Goal: Book appointment/travel/reservation

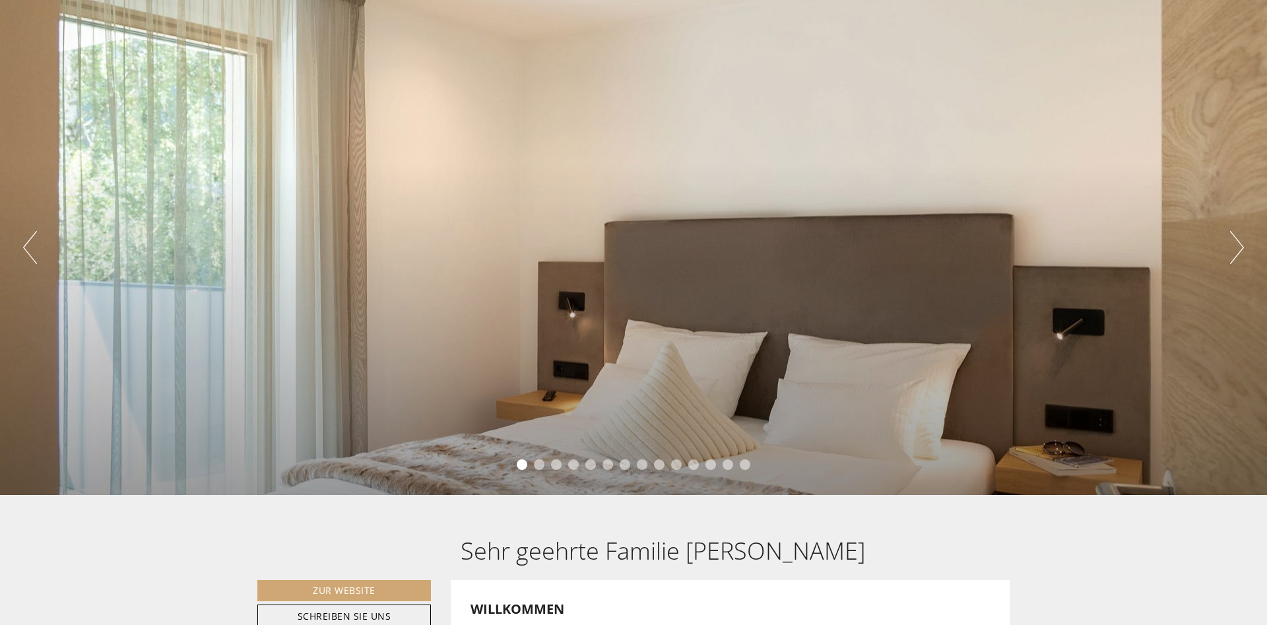
drag, startPoint x: 1220, startPoint y: 172, endPoint x: 1238, endPoint y: 247, distance: 78.0
click at [1238, 247] on div "Previous Next 1 2 3 4 5 6 7 8 9 10 11 12 13 14" at bounding box center [633, 247] width 1267 height 495
click at [1238, 247] on button "Next" at bounding box center [1237, 247] width 14 height 33
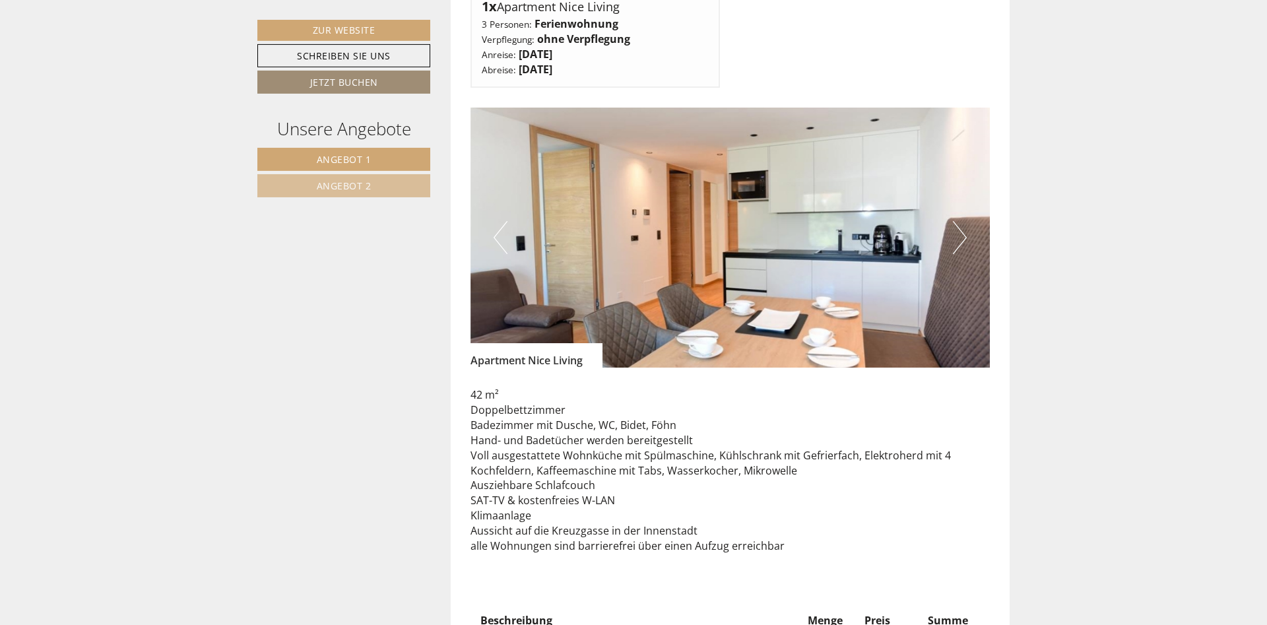
scroll to position [1057, 0]
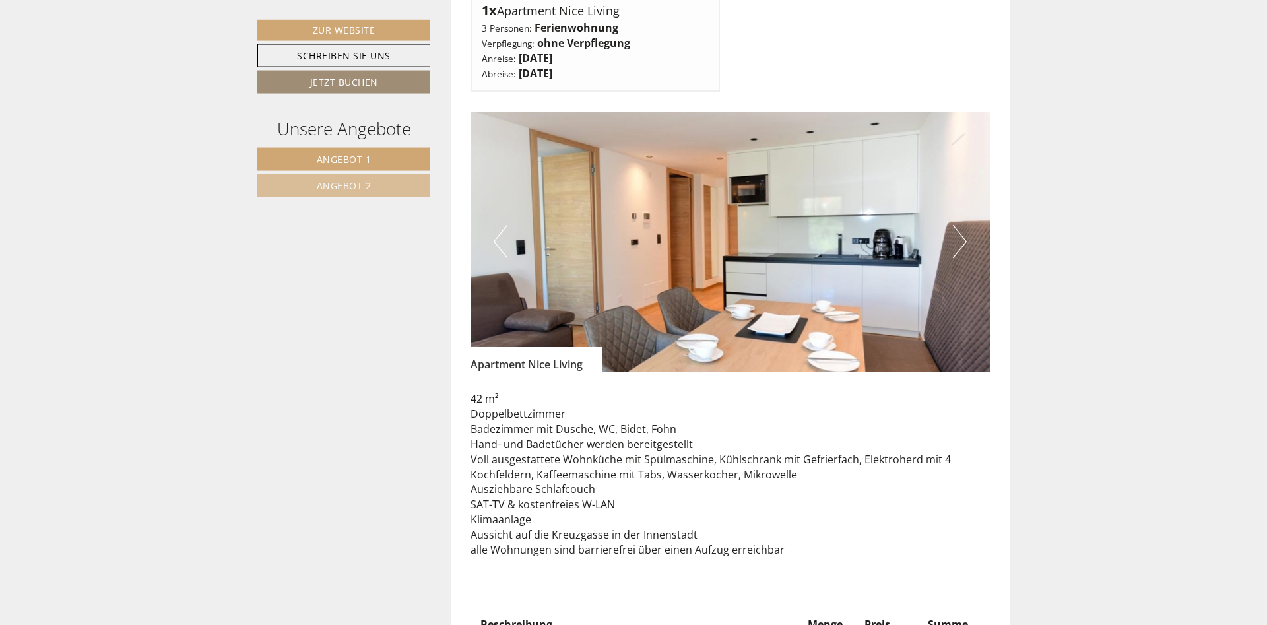
drag, startPoint x: 1257, startPoint y: 224, endPoint x: 1254, endPoint y: 263, distance: 39.0
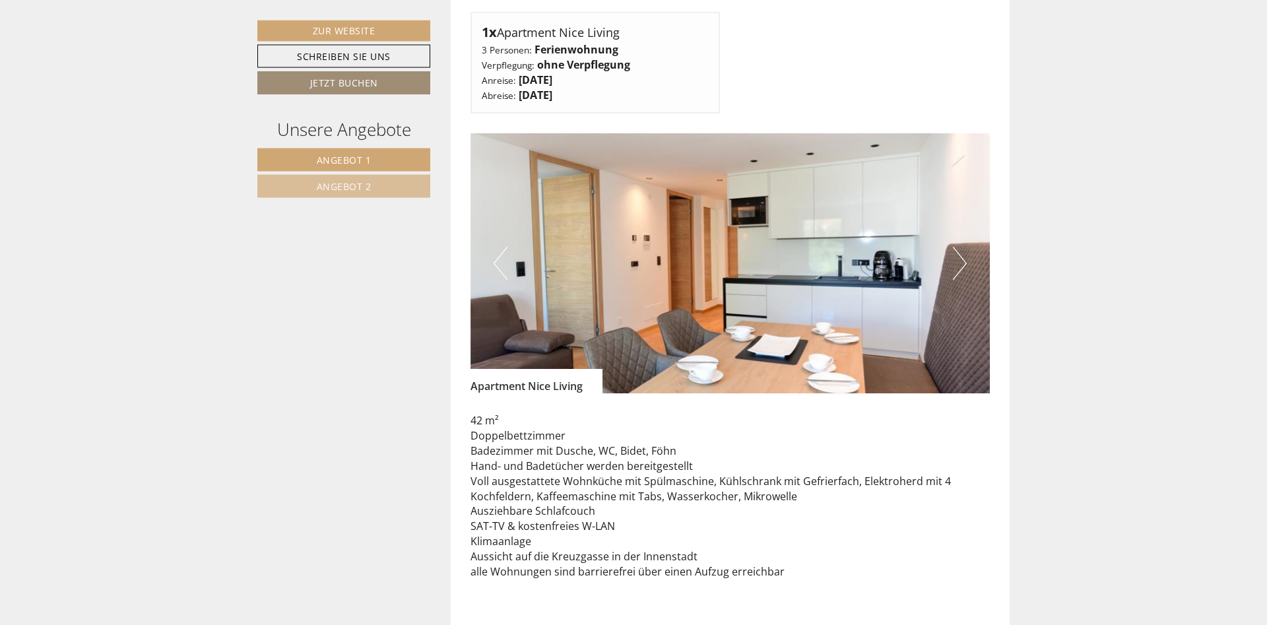
scroll to position [1038, 0]
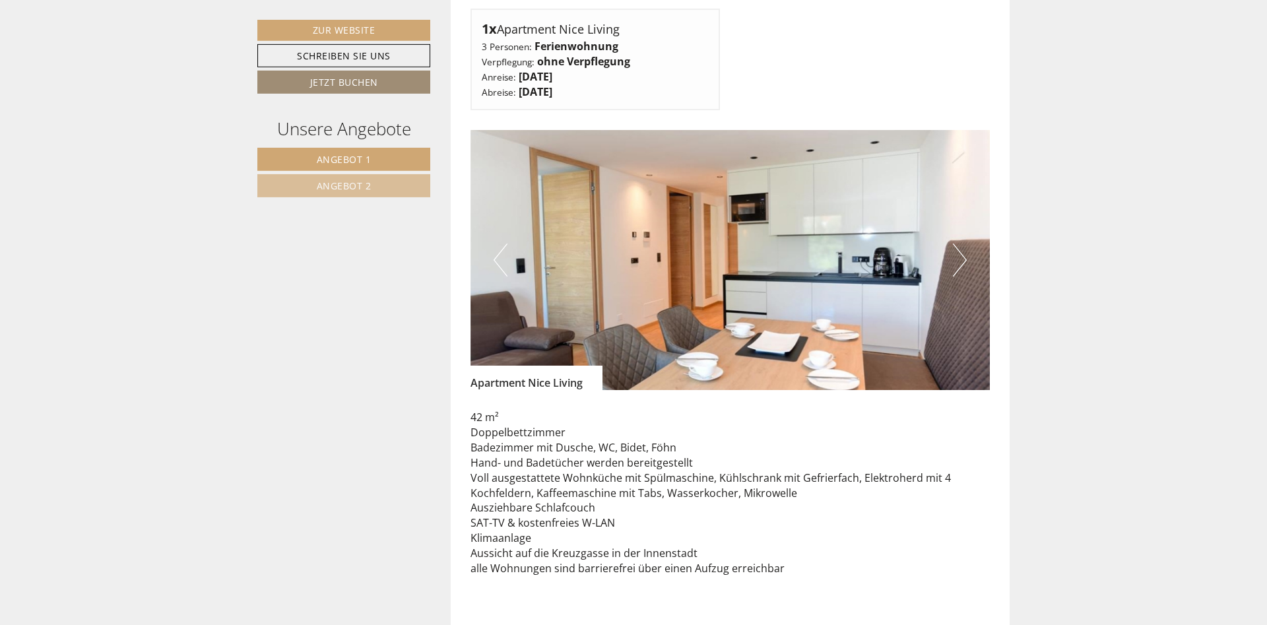
click at [955, 253] on button "Next" at bounding box center [960, 260] width 14 height 33
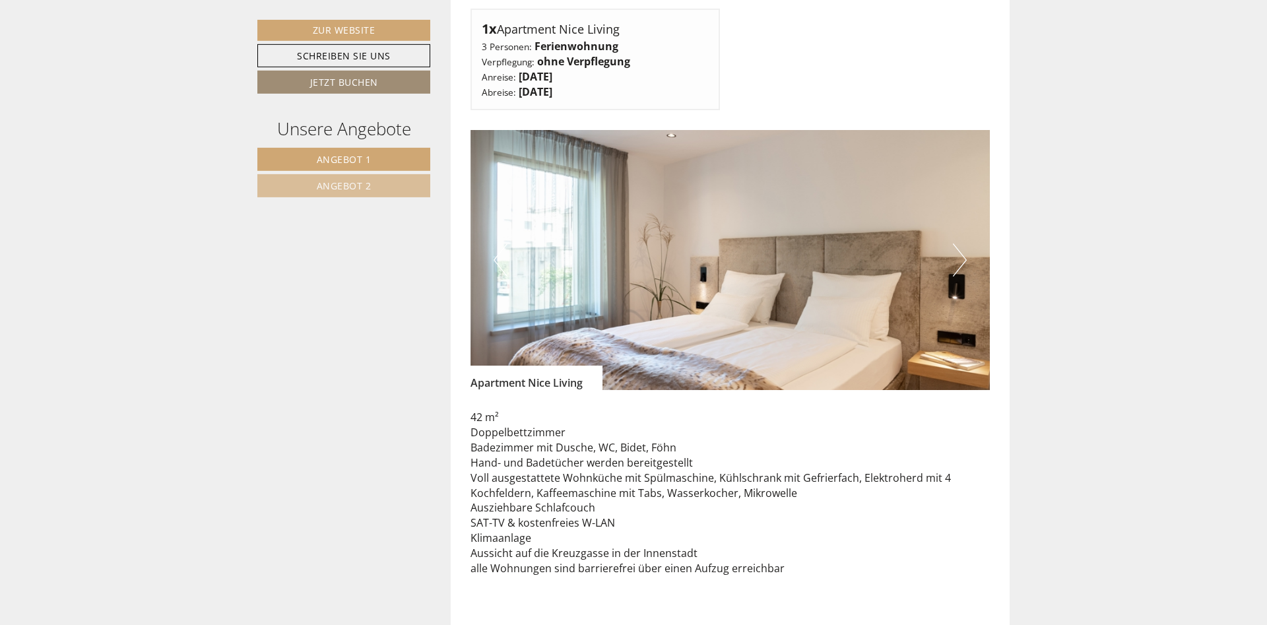
click at [955, 253] on button "Next" at bounding box center [960, 260] width 14 height 33
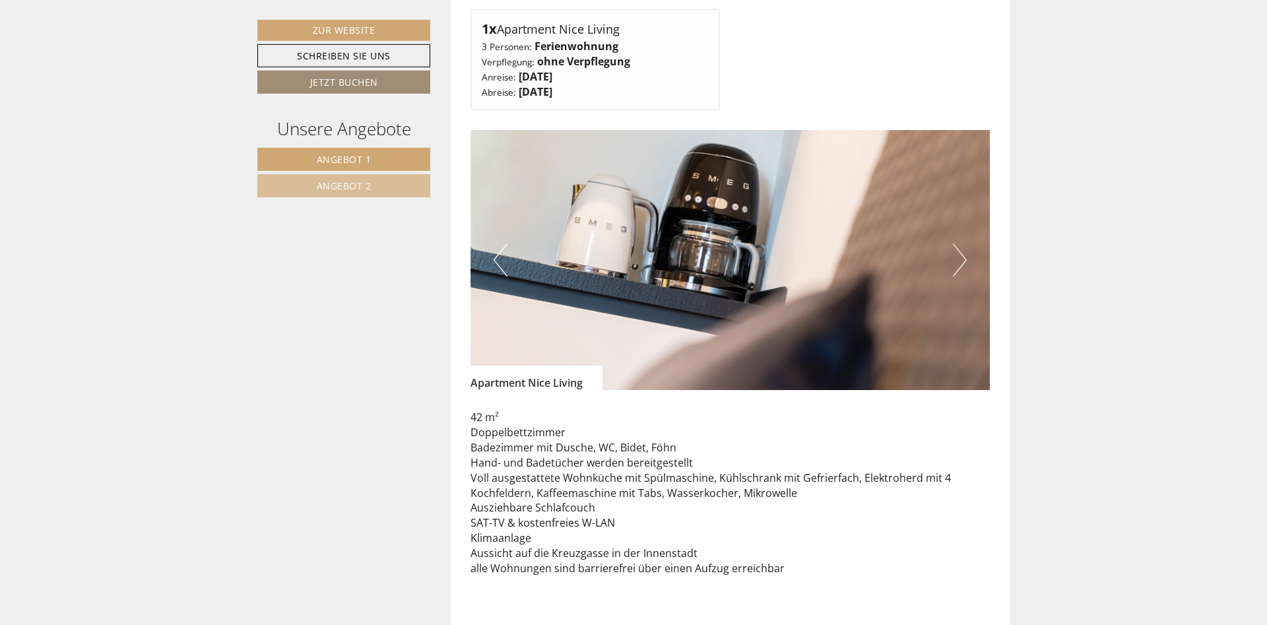
click at [955, 253] on button "Next" at bounding box center [960, 260] width 14 height 33
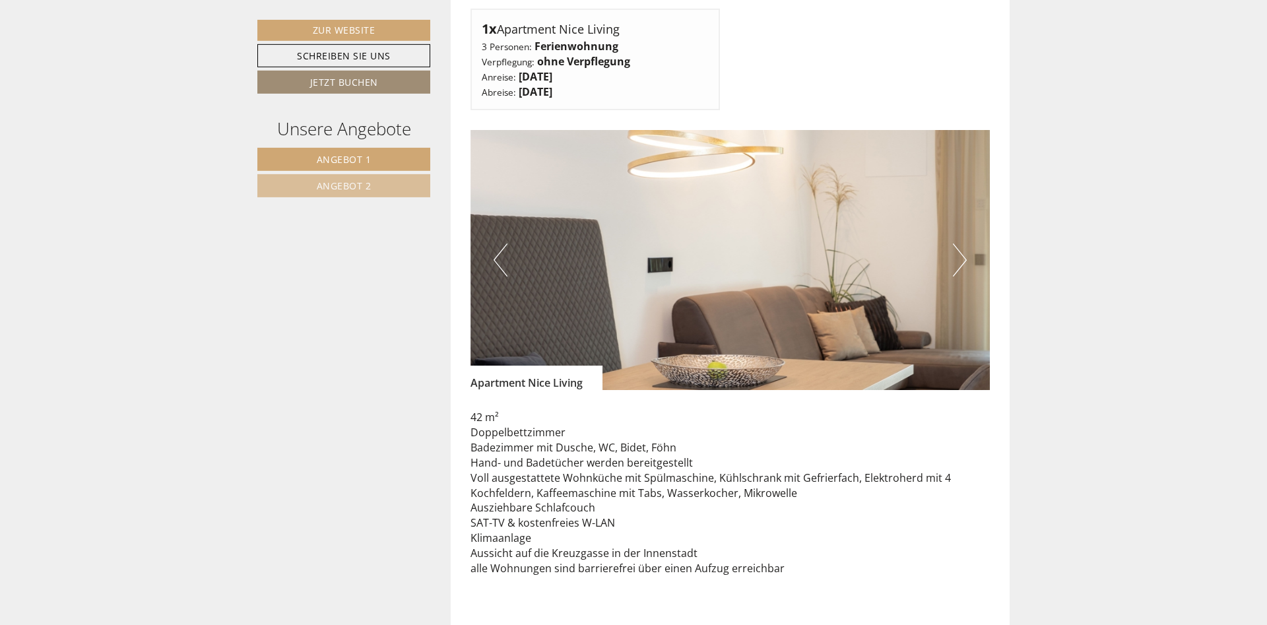
click at [955, 253] on button "Next" at bounding box center [960, 260] width 14 height 33
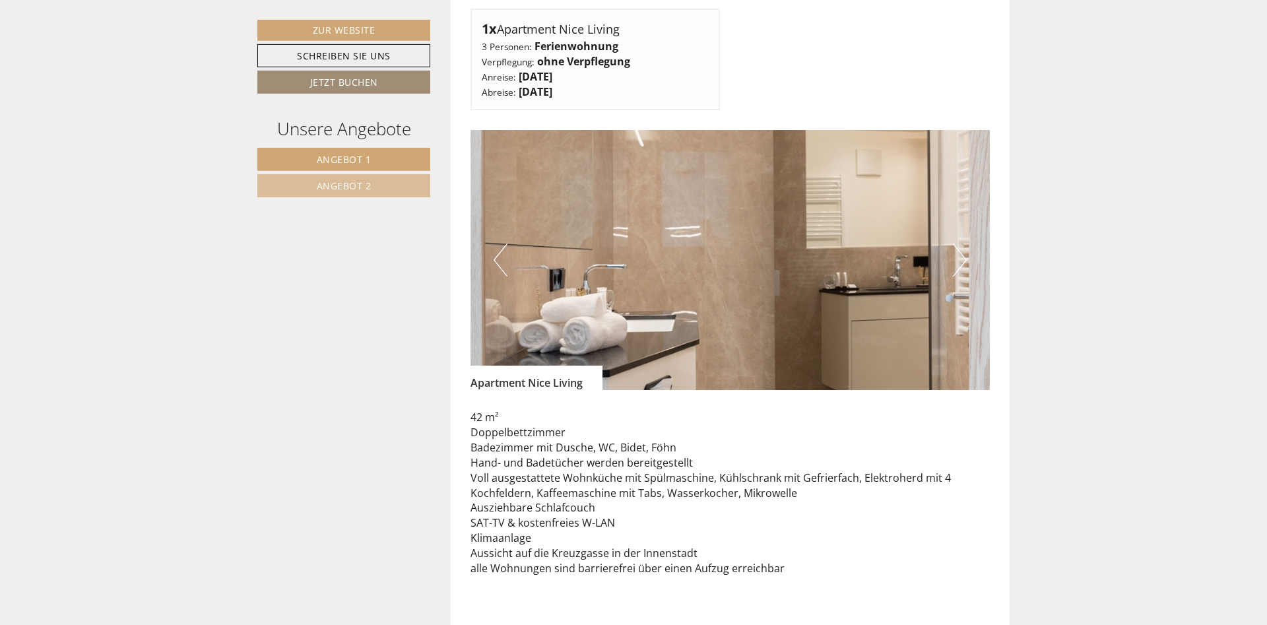
click at [955, 253] on button "Next" at bounding box center [960, 260] width 14 height 33
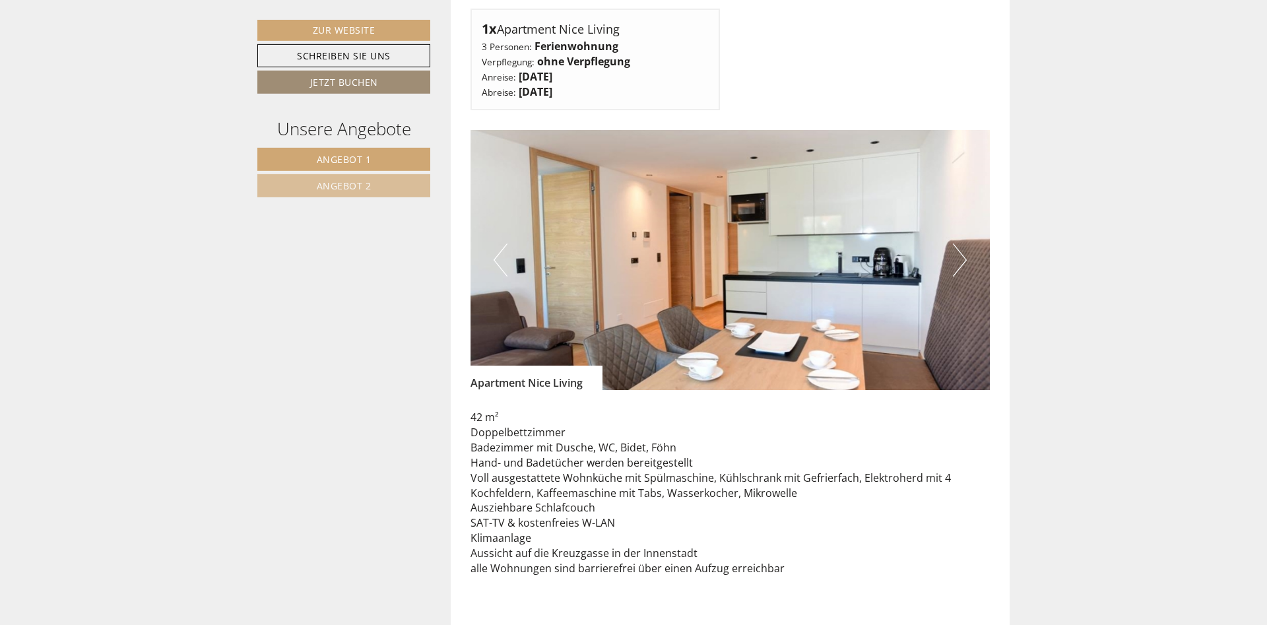
click at [955, 253] on button "Next" at bounding box center [960, 260] width 14 height 33
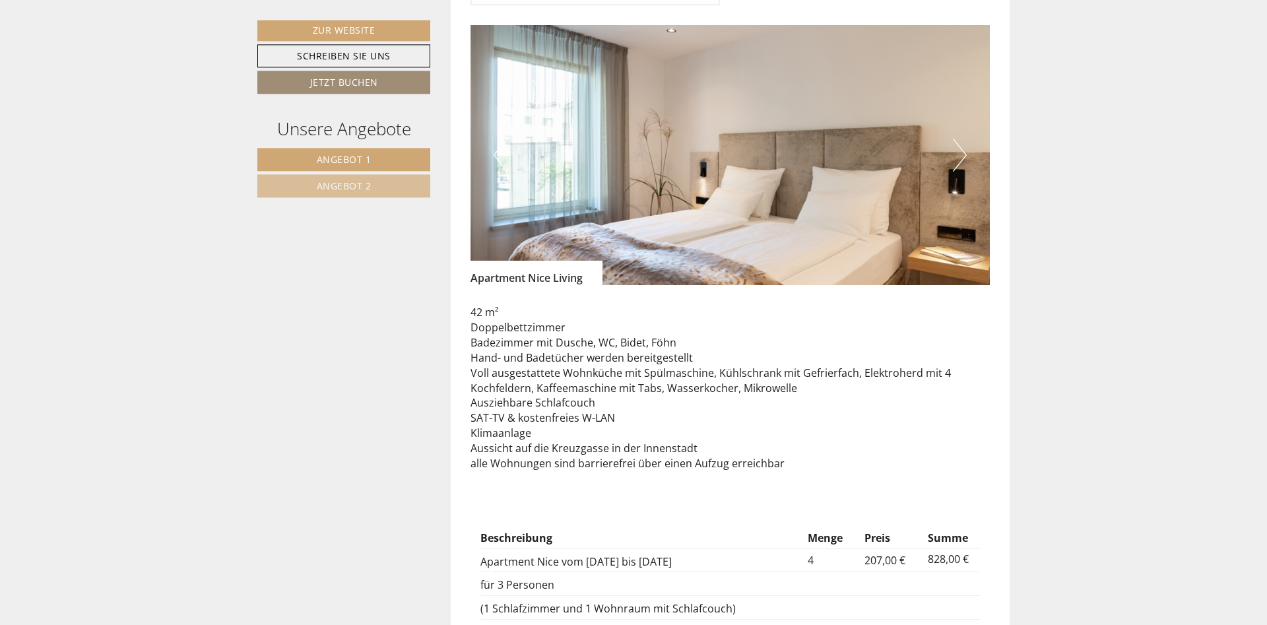
scroll to position [1024, 0]
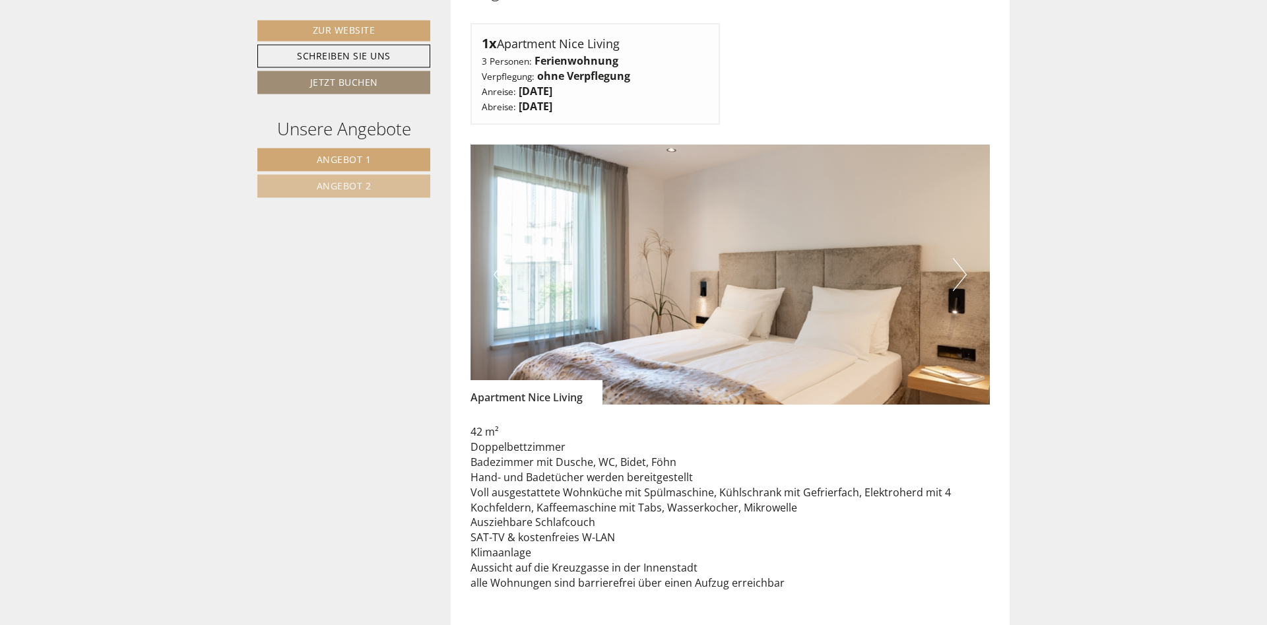
click at [957, 259] on button "Next" at bounding box center [960, 274] width 14 height 33
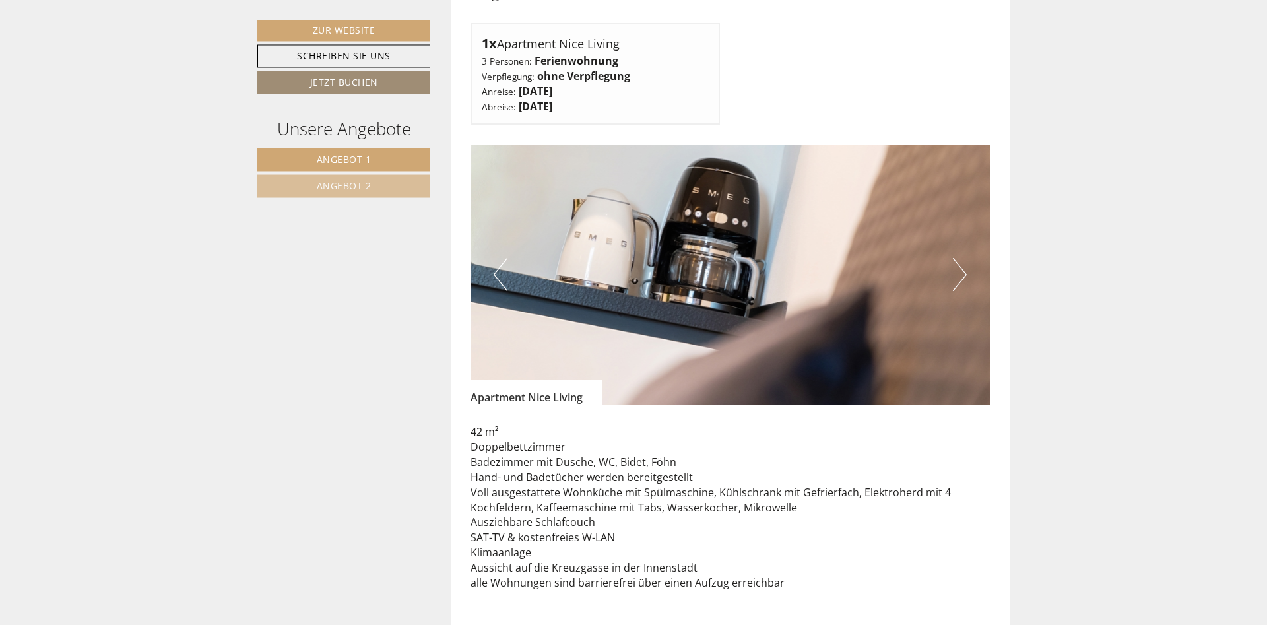
click at [957, 259] on button "Next" at bounding box center [960, 274] width 14 height 33
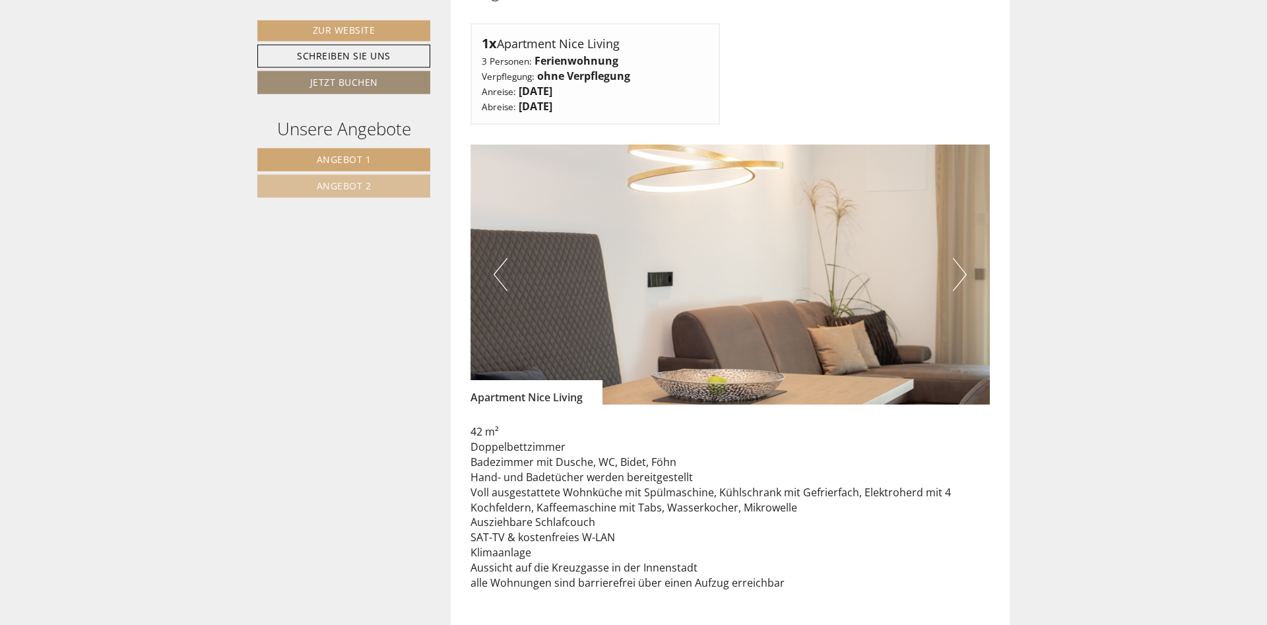
click at [957, 259] on button "Next" at bounding box center [960, 274] width 14 height 33
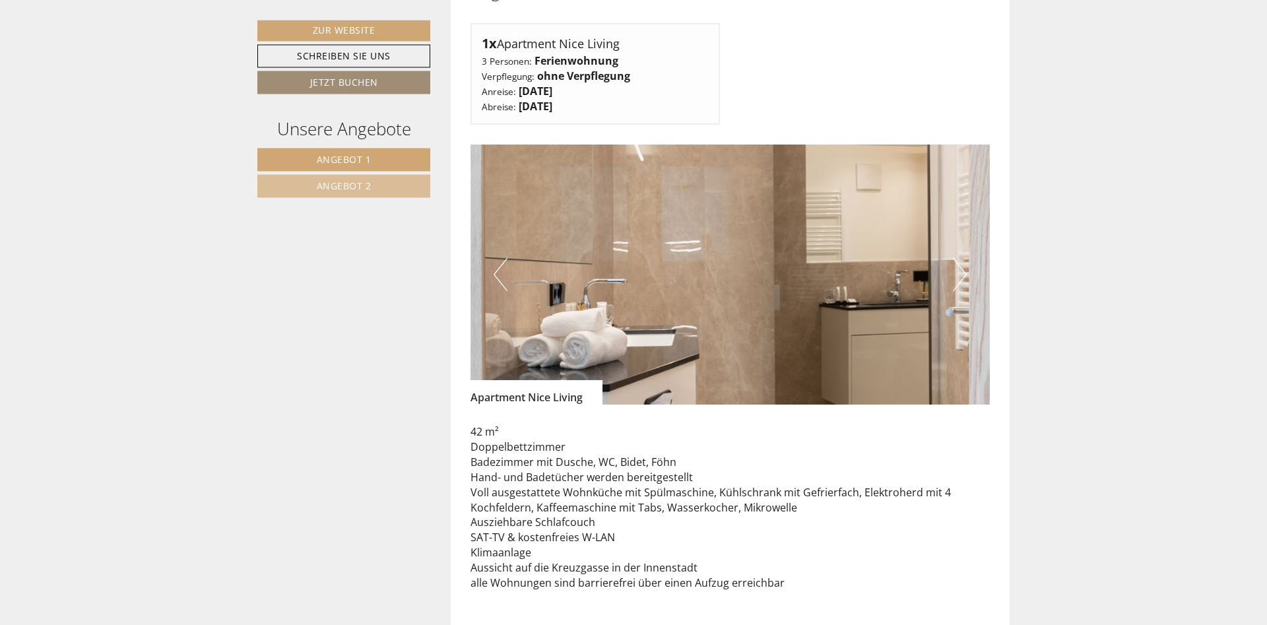
click at [957, 259] on button "Next" at bounding box center [960, 274] width 14 height 33
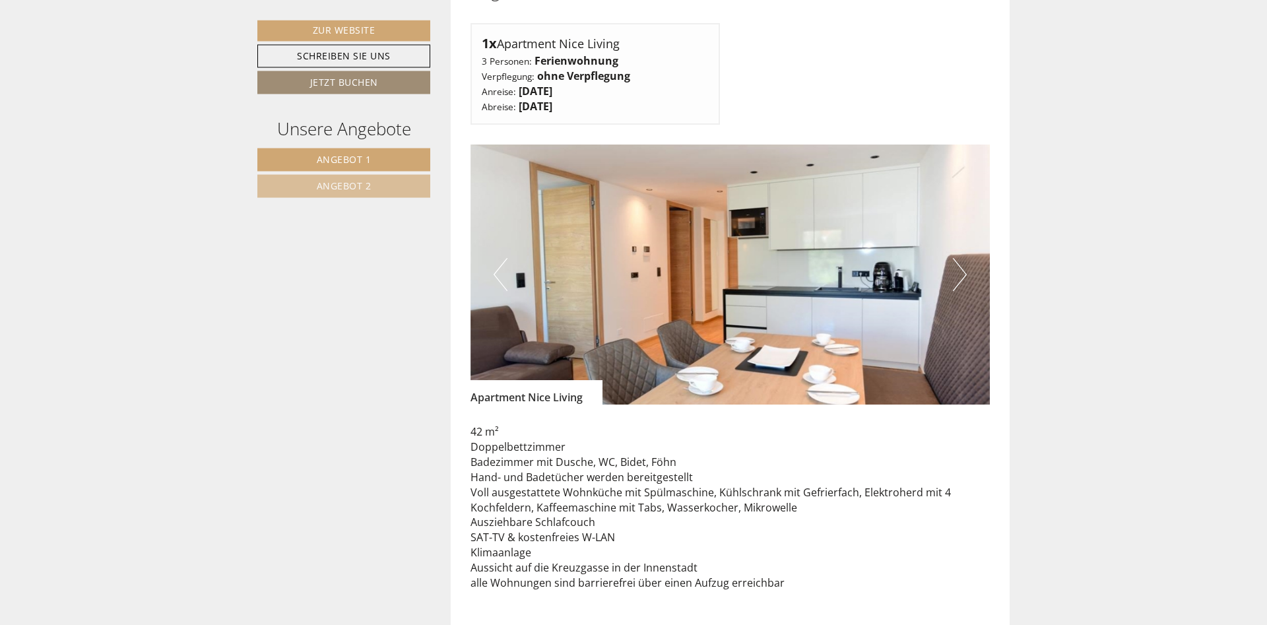
click at [962, 259] on button "Next" at bounding box center [960, 274] width 14 height 33
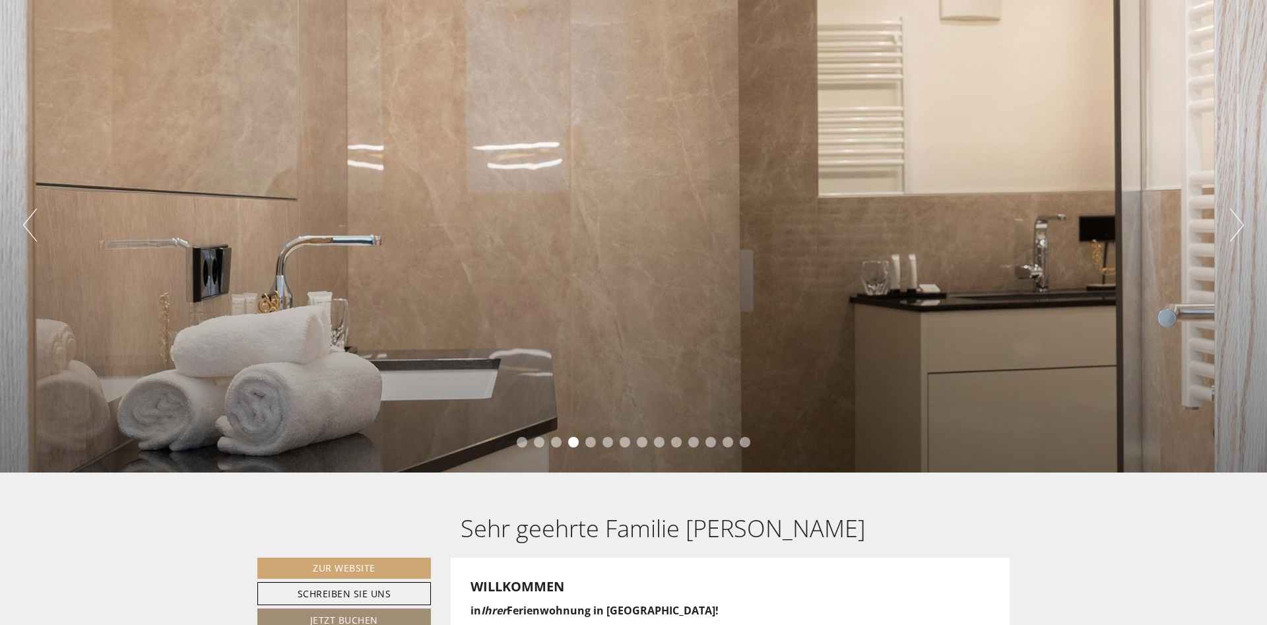
scroll to position [0, 0]
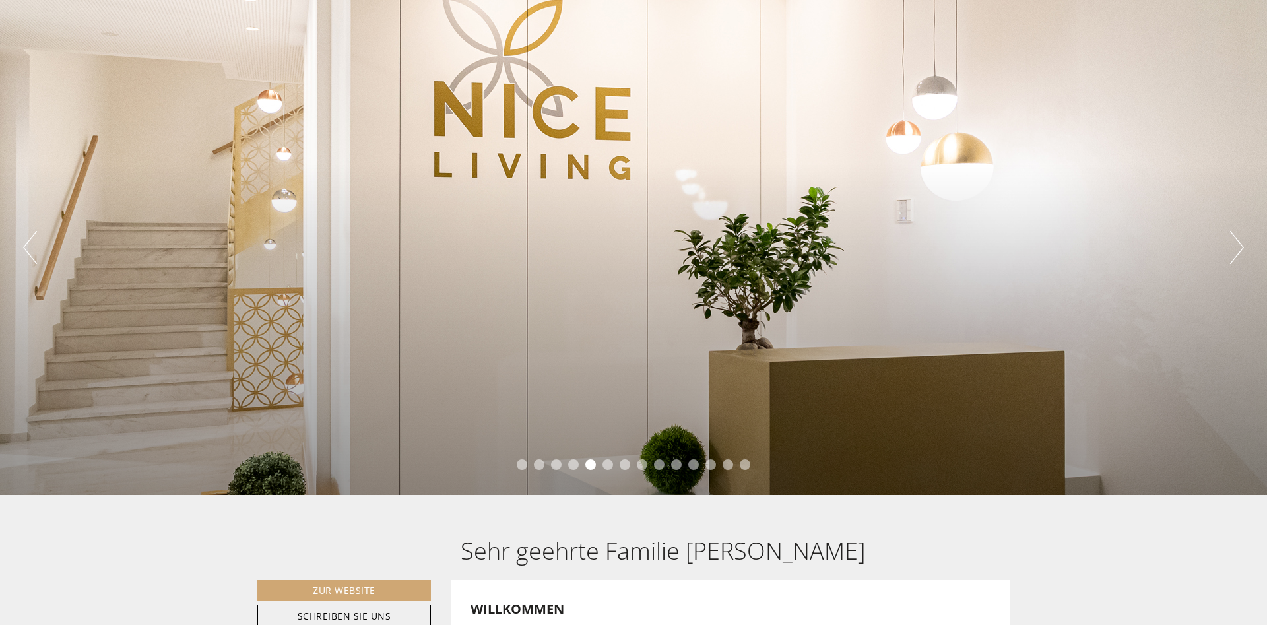
click at [1239, 253] on button "Next" at bounding box center [1237, 247] width 14 height 33
click at [1237, 238] on button "Next" at bounding box center [1237, 247] width 14 height 33
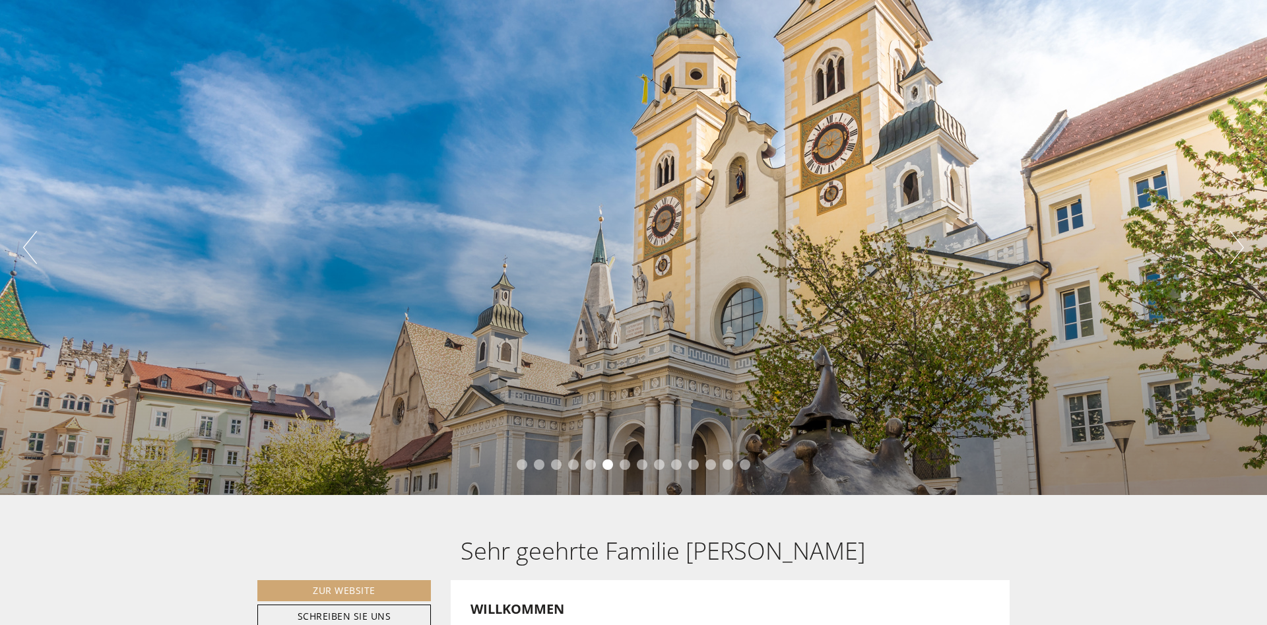
click at [1237, 238] on button "Next" at bounding box center [1237, 247] width 14 height 33
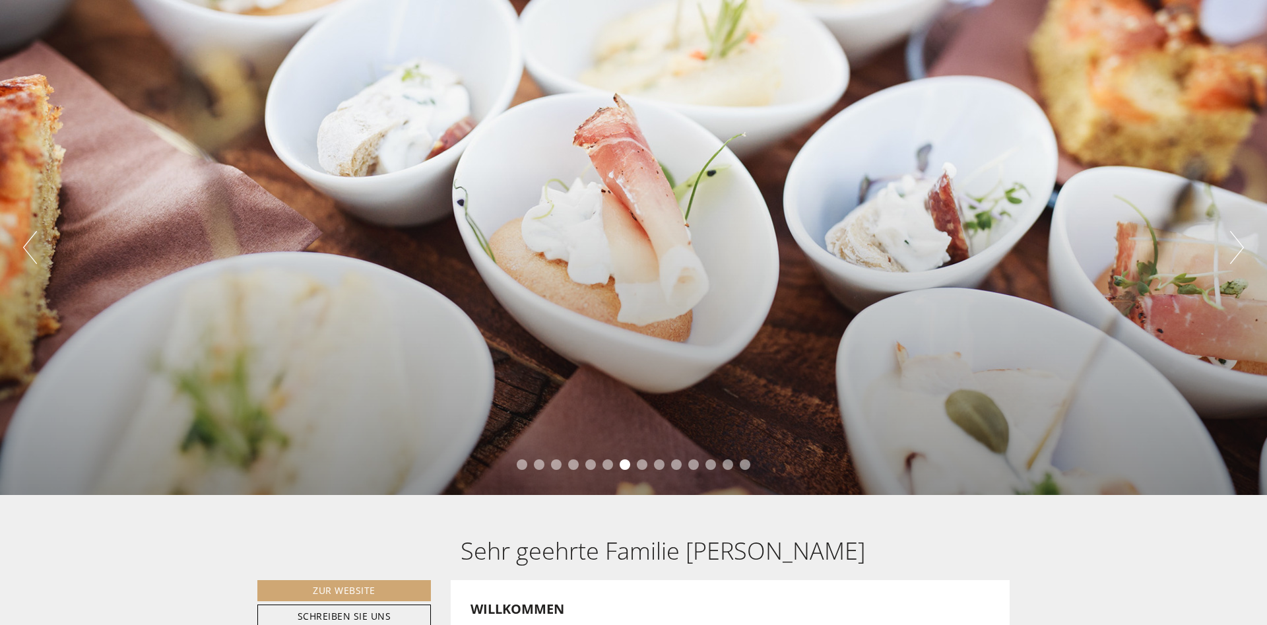
click at [1237, 238] on button "Next" at bounding box center [1237, 247] width 14 height 33
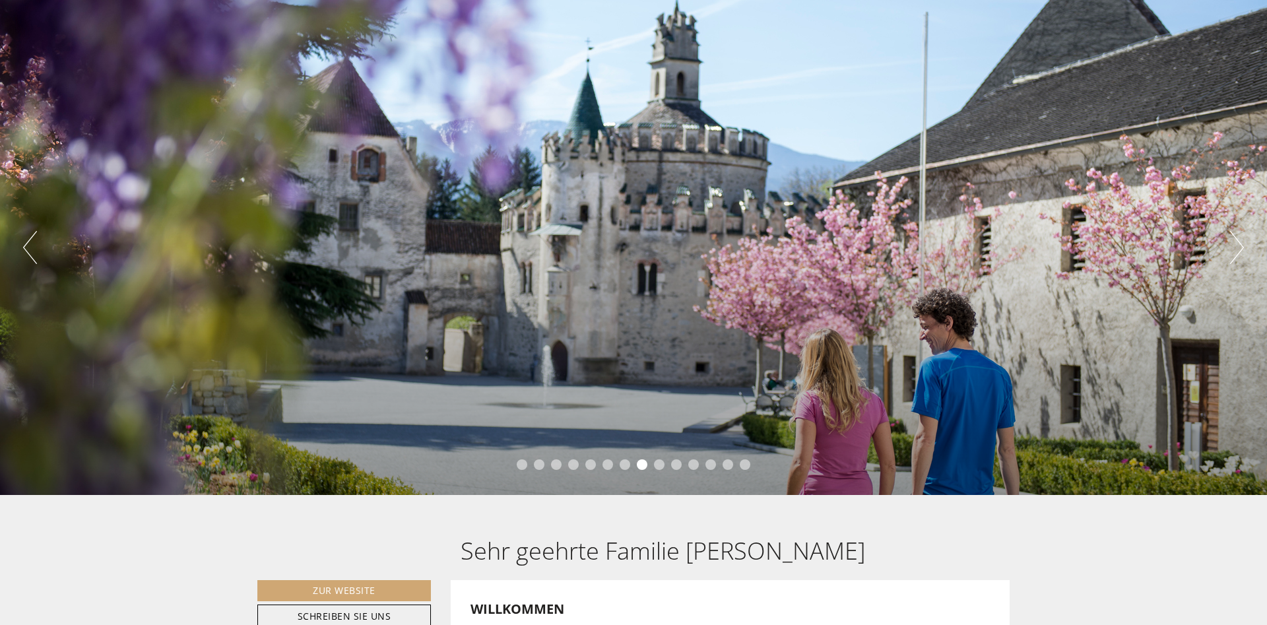
click at [1237, 238] on button "Next" at bounding box center [1237, 247] width 14 height 33
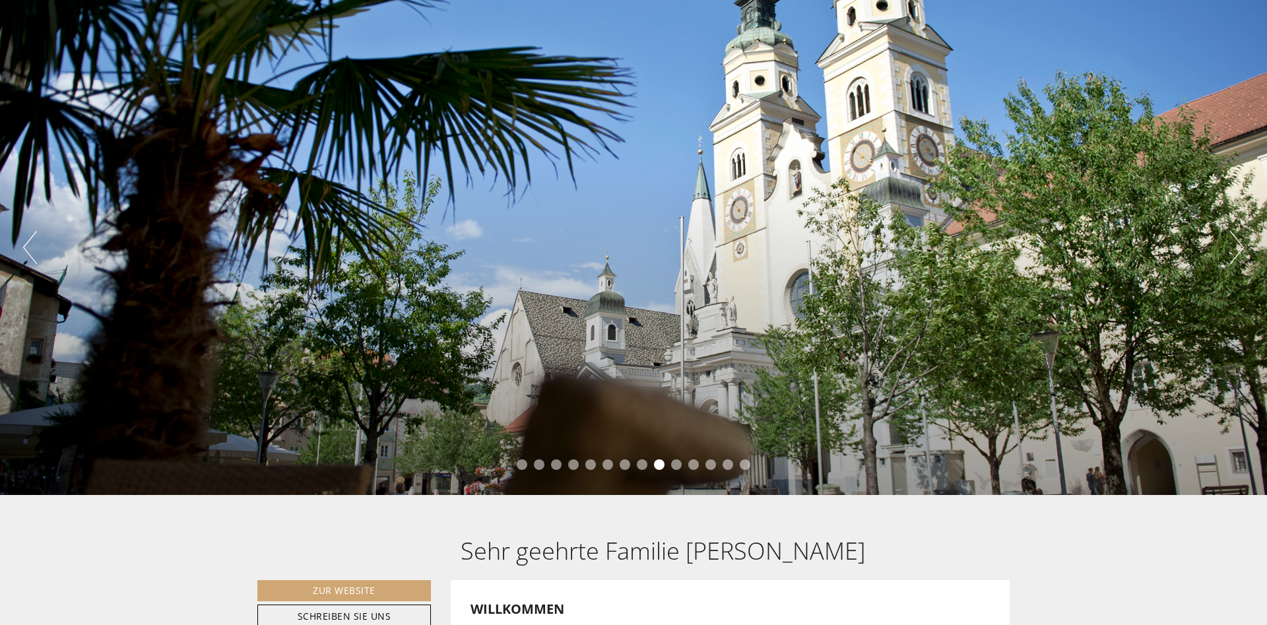
click at [1237, 238] on button "Next" at bounding box center [1237, 247] width 14 height 33
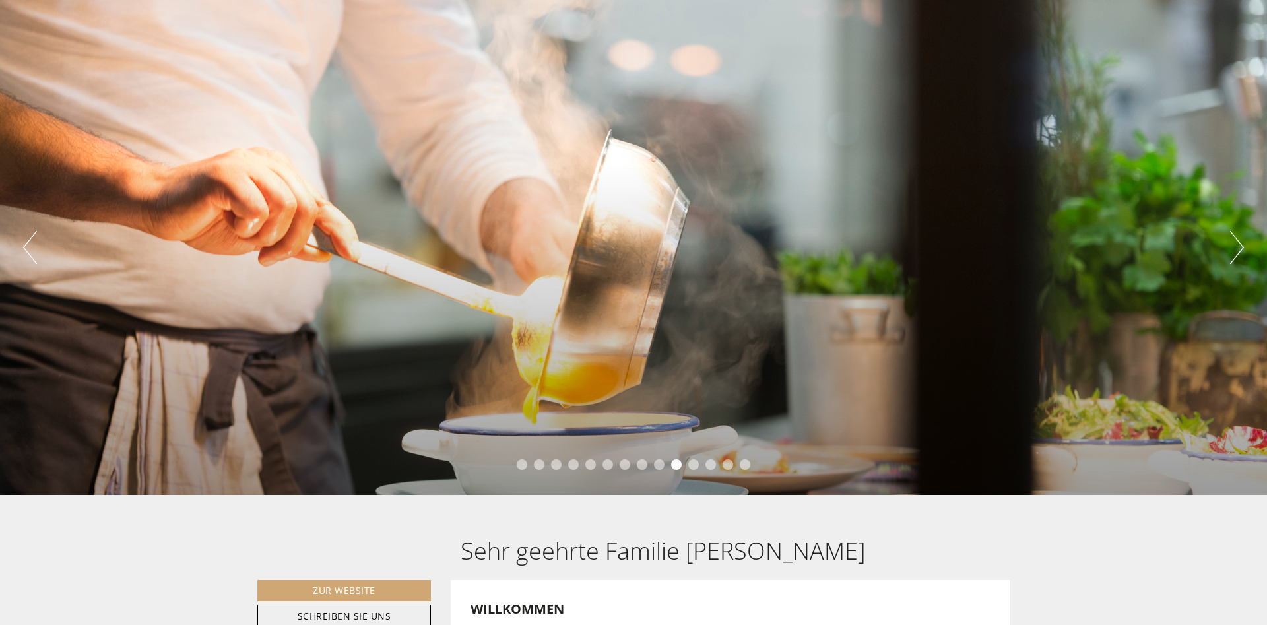
click at [1237, 238] on button "Next" at bounding box center [1237, 247] width 14 height 33
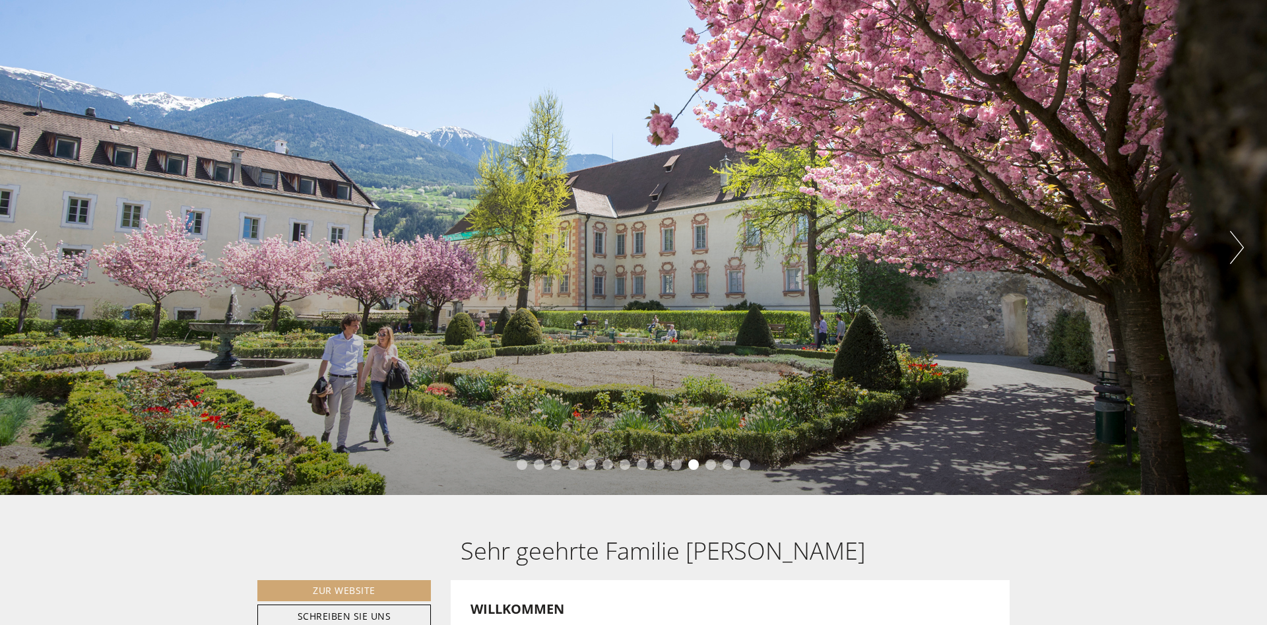
click at [1237, 238] on button "Next" at bounding box center [1237, 247] width 14 height 33
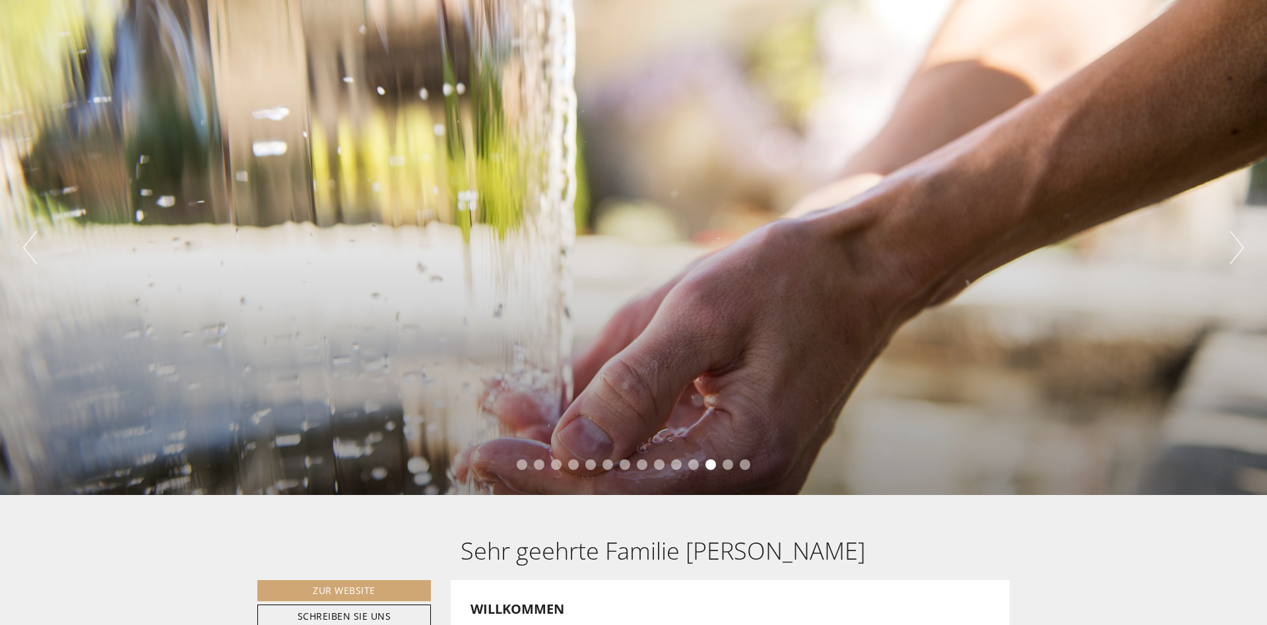
click at [1237, 238] on button "Next" at bounding box center [1237, 247] width 14 height 33
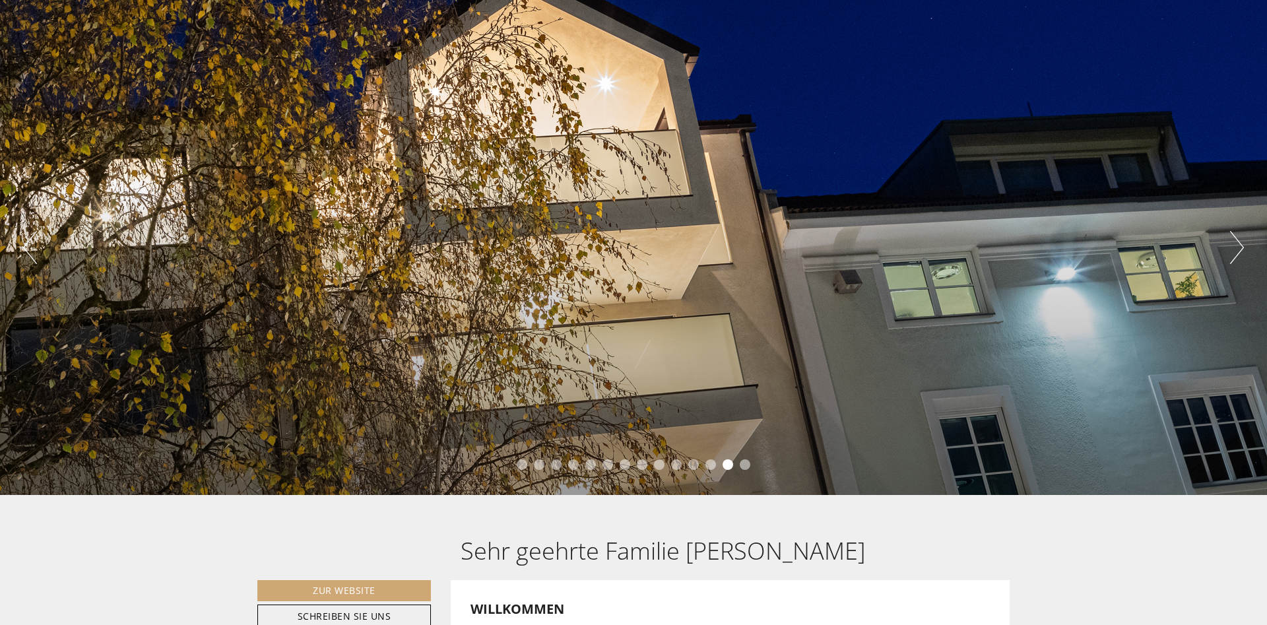
click at [1237, 238] on button "Next" at bounding box center [1237, 247] width 14 height 33
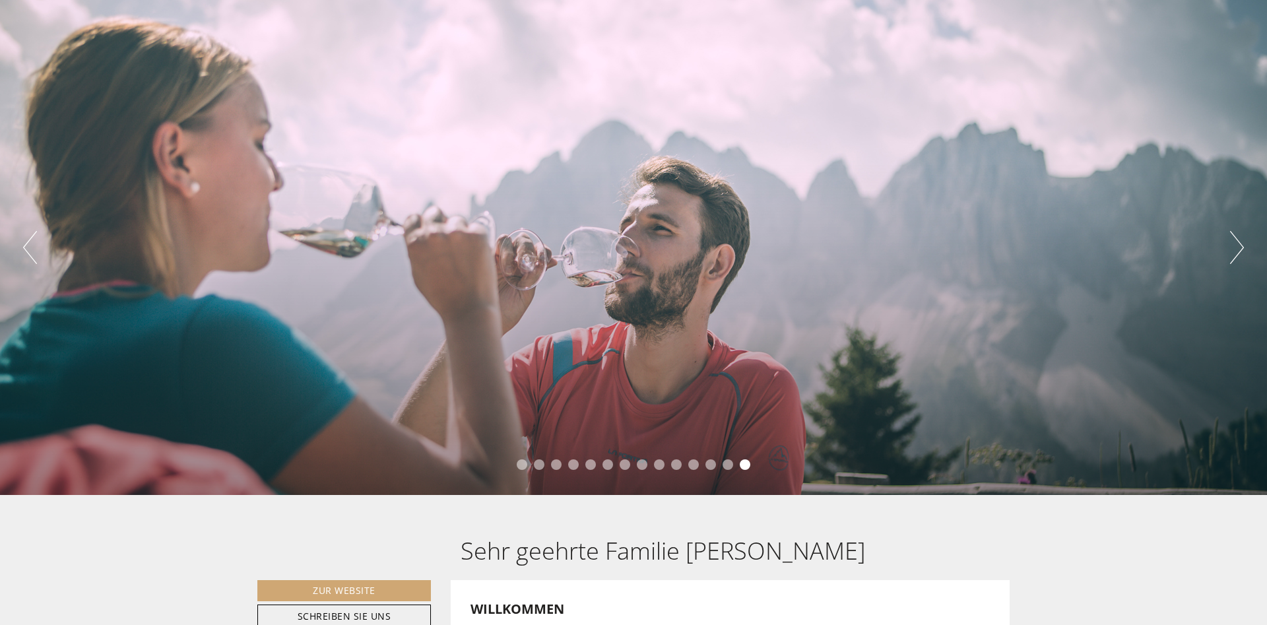
click at [1237, 238] on button "Next" at bounding box center [1237, 247] width 14 height 33
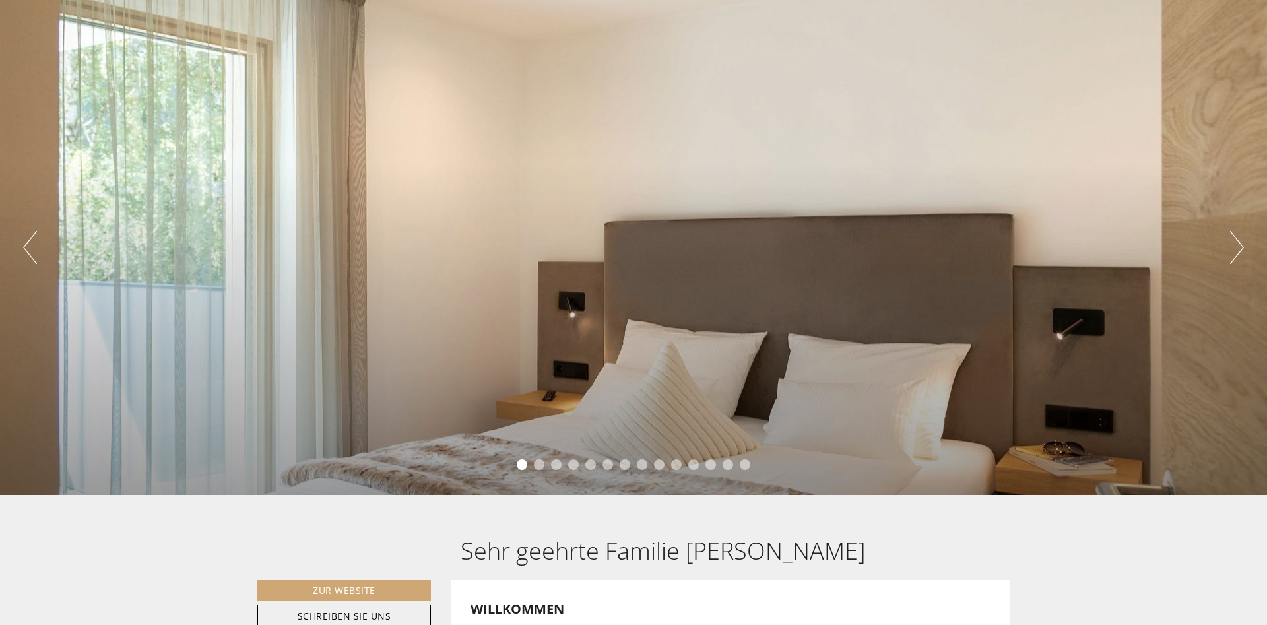
click at [1237, 238] on button "Next" at bounding box center [1237, 247] width 14 height 33
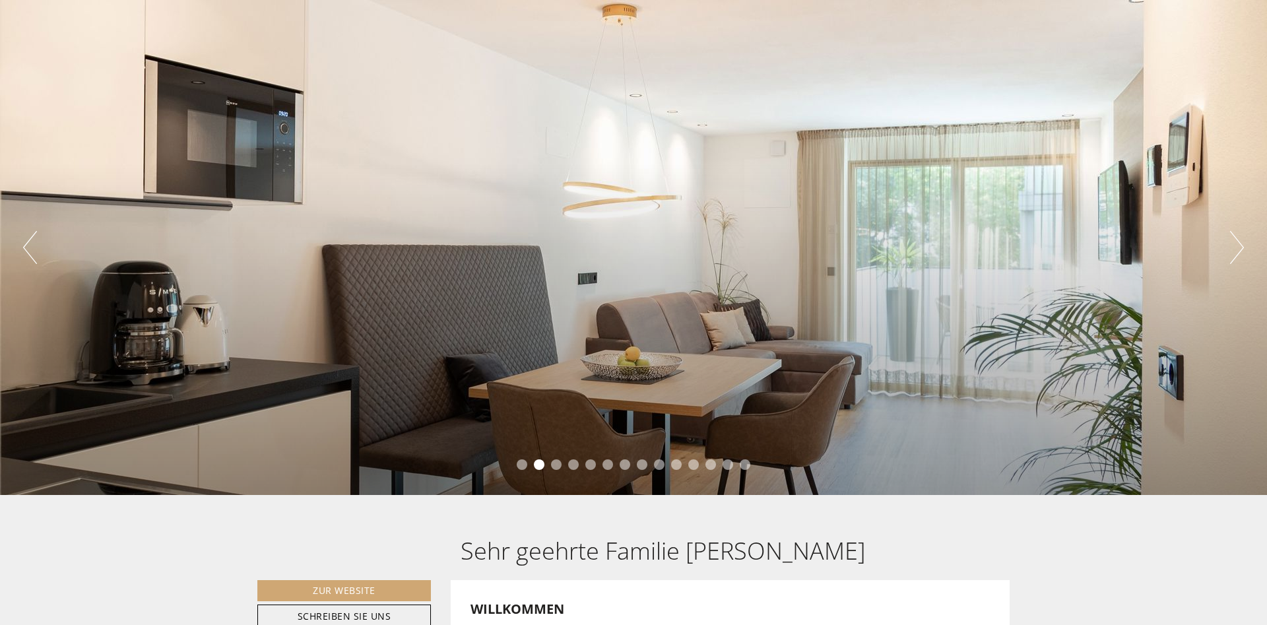
click at [1237, 238] on button "Next" at bounding box center [1237, 247] width 14 height 33
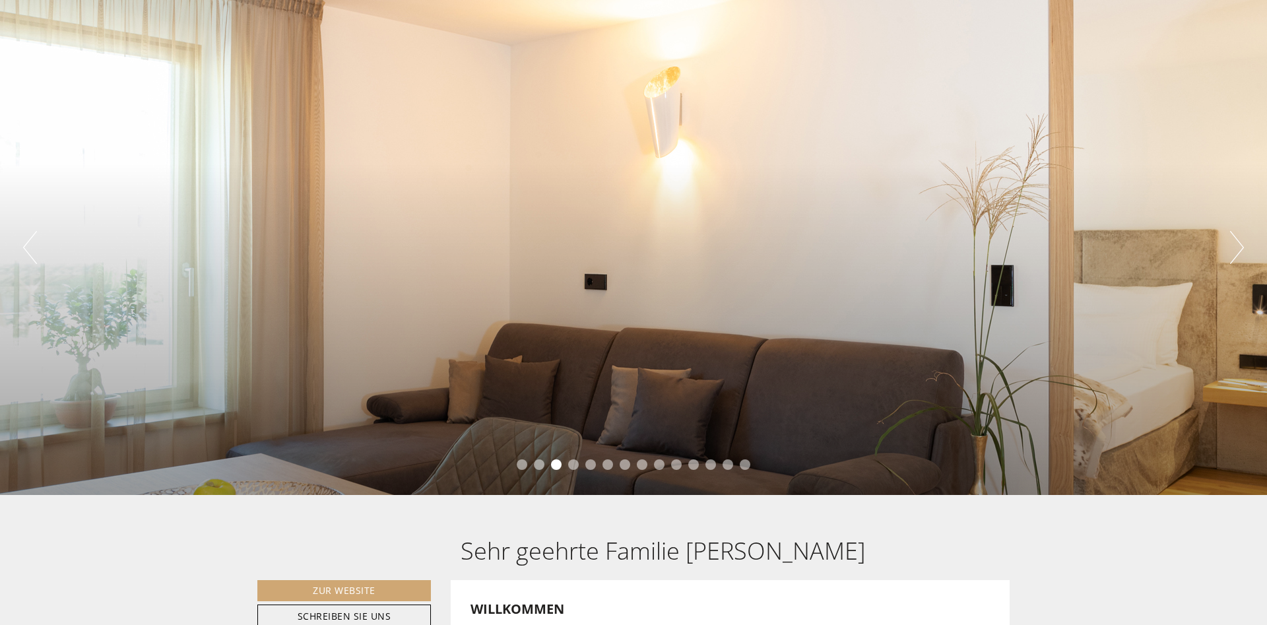
click at [1237, 238] on button "Next" at bounding box center [1237, 247] width 14 height 33
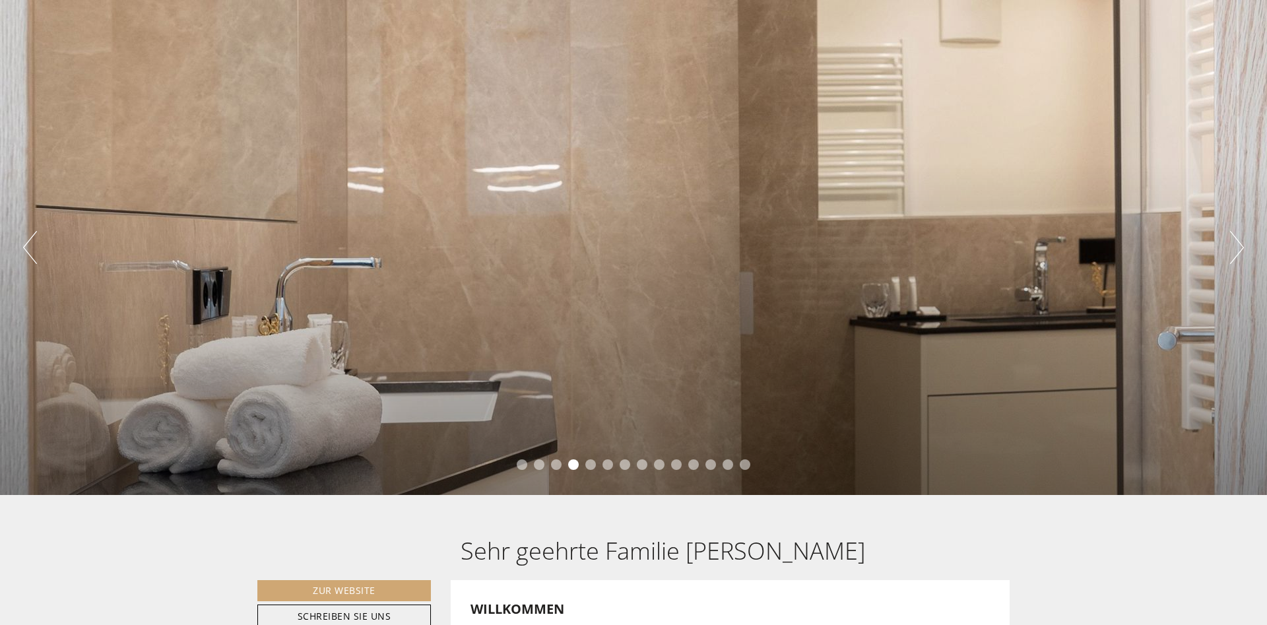
click at [1237, 238] on button "Next" at bounding box center [1237, 247] width 14 height 33
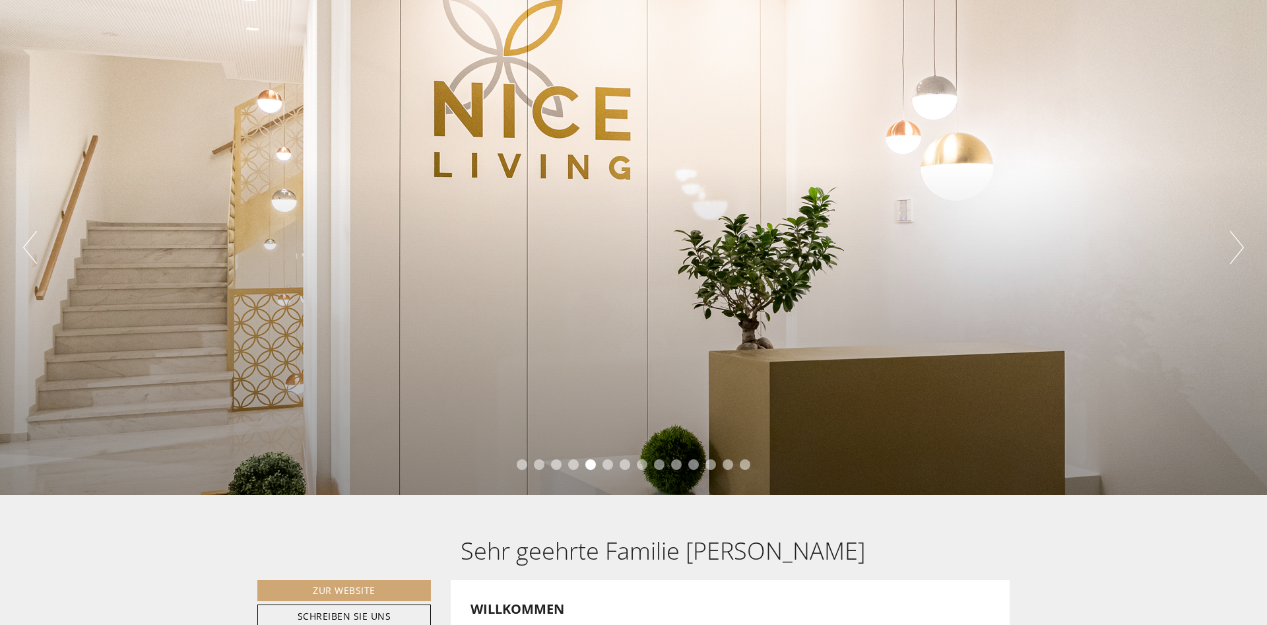
click at [1237, 238] on button "Next" at bounding box center [1237, 247] width 14 height 33
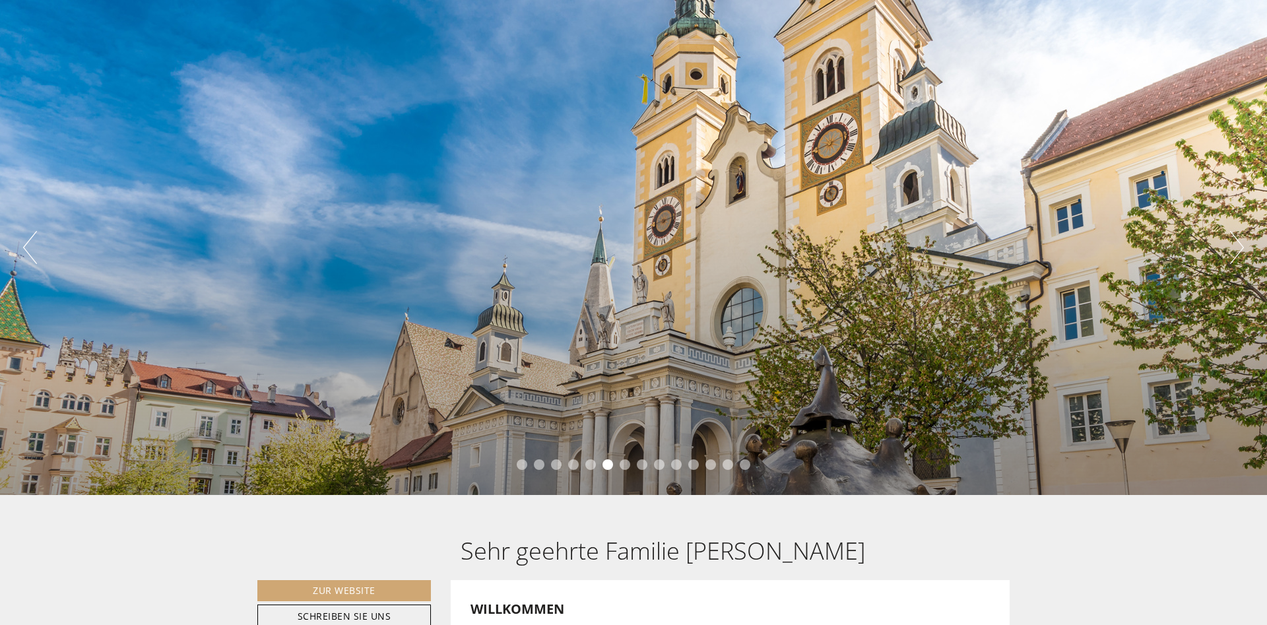
click at [1237, 238] on button "Next" at bounding box center [1237, 247] width 14 height 33
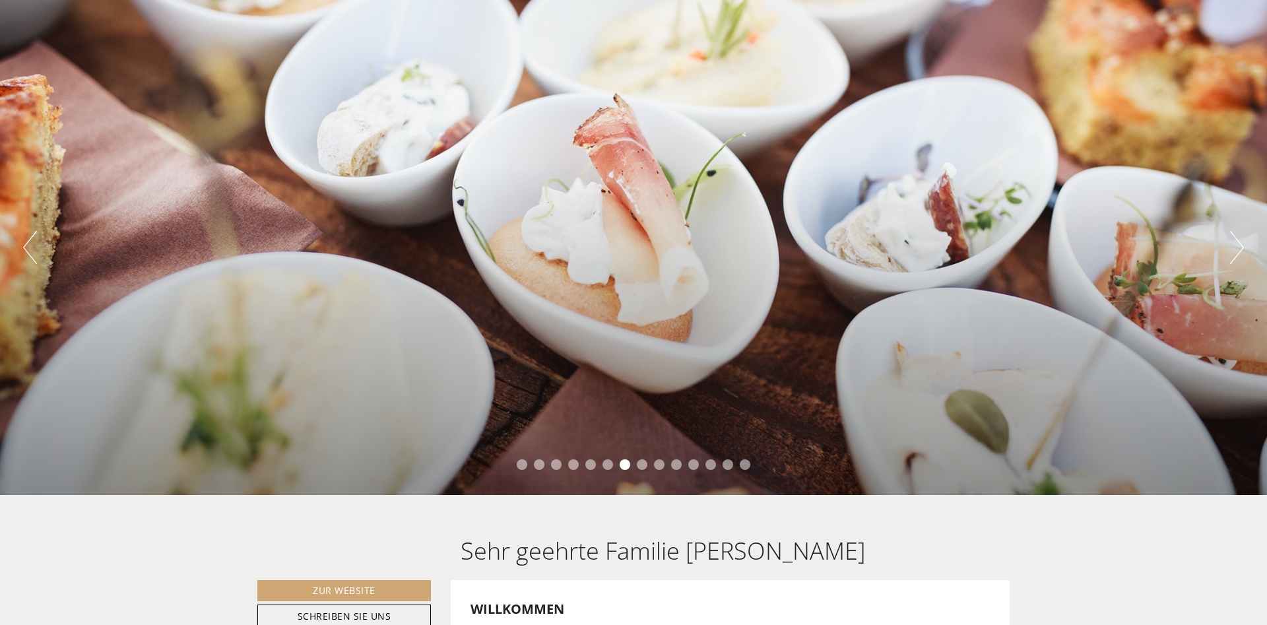
click at [1237, 238] on button "Next" at bounding box center [1237, 247] width 14 height 33
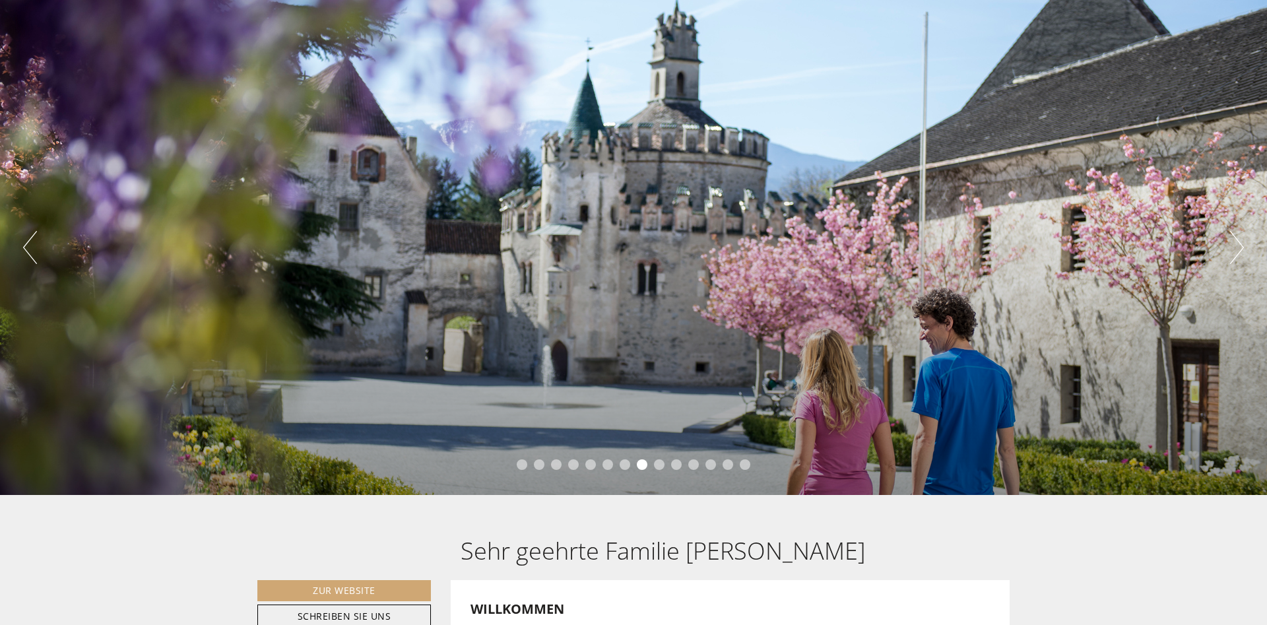
click at [1237, 238] on button "Next" at bounding box center [1237, 247] width 14 height 33
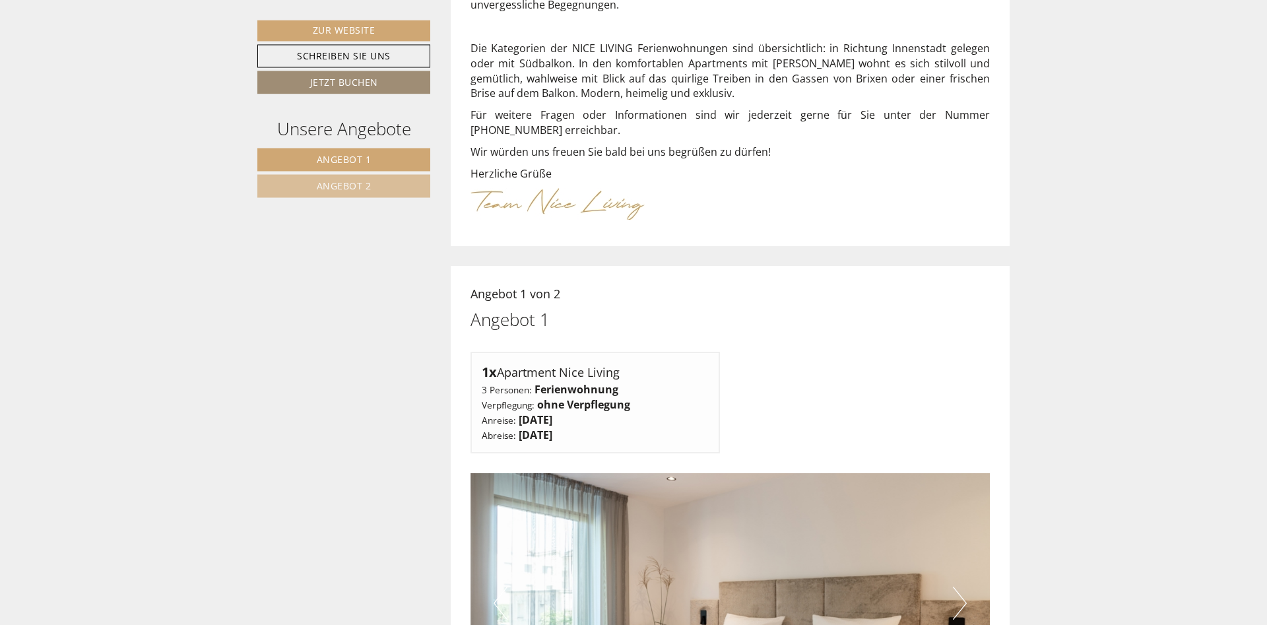
scroll to position [687, 0]
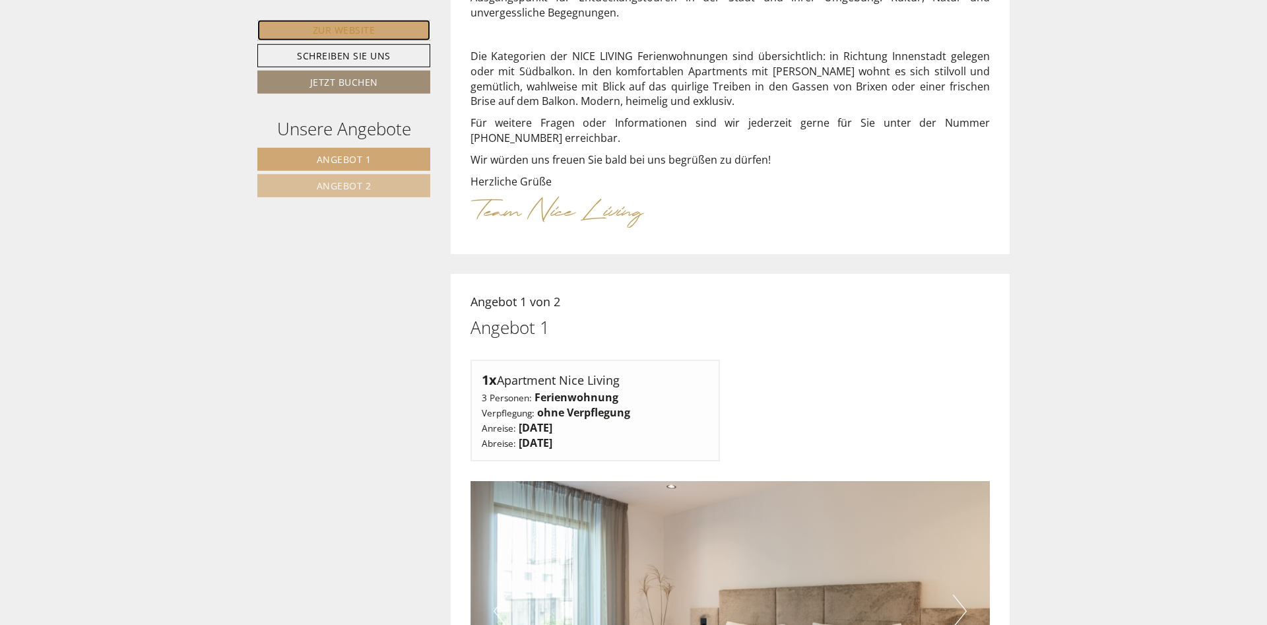
click at [340, 30] on link "Zur Website" at bounding box center [343, 30] width 173 height 21
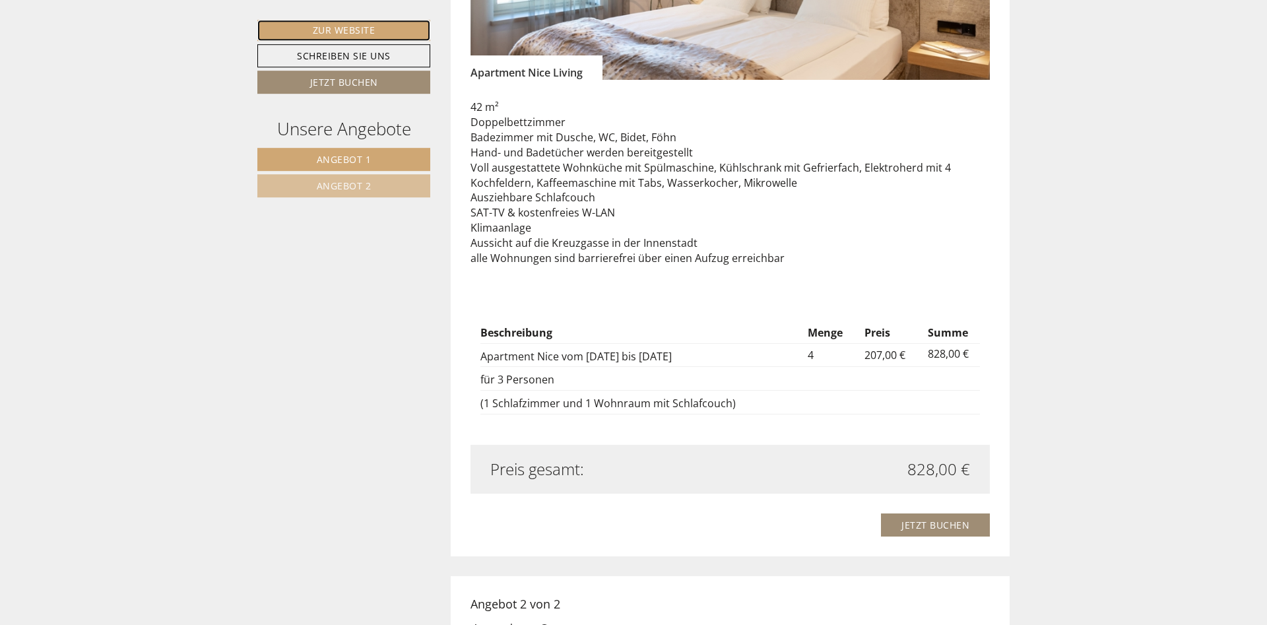
scroll to position [1371, 0]
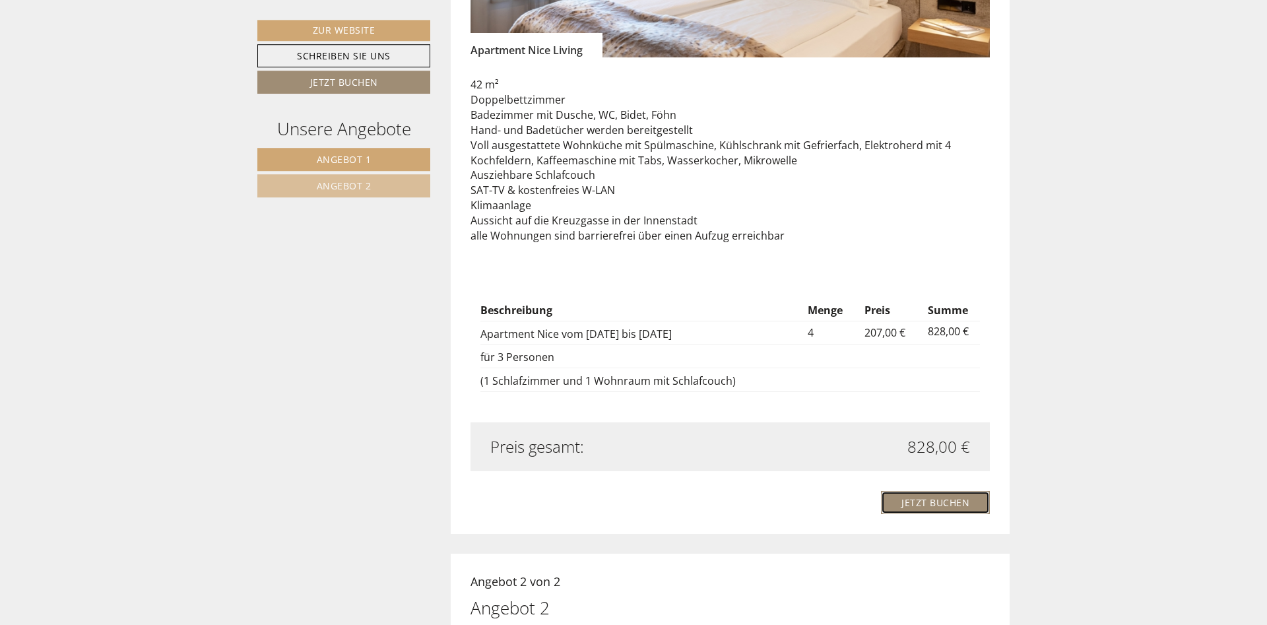
click at [952, 491] on link "Jetzt buchen" at bounding box center [935, 502] width 109 height 23
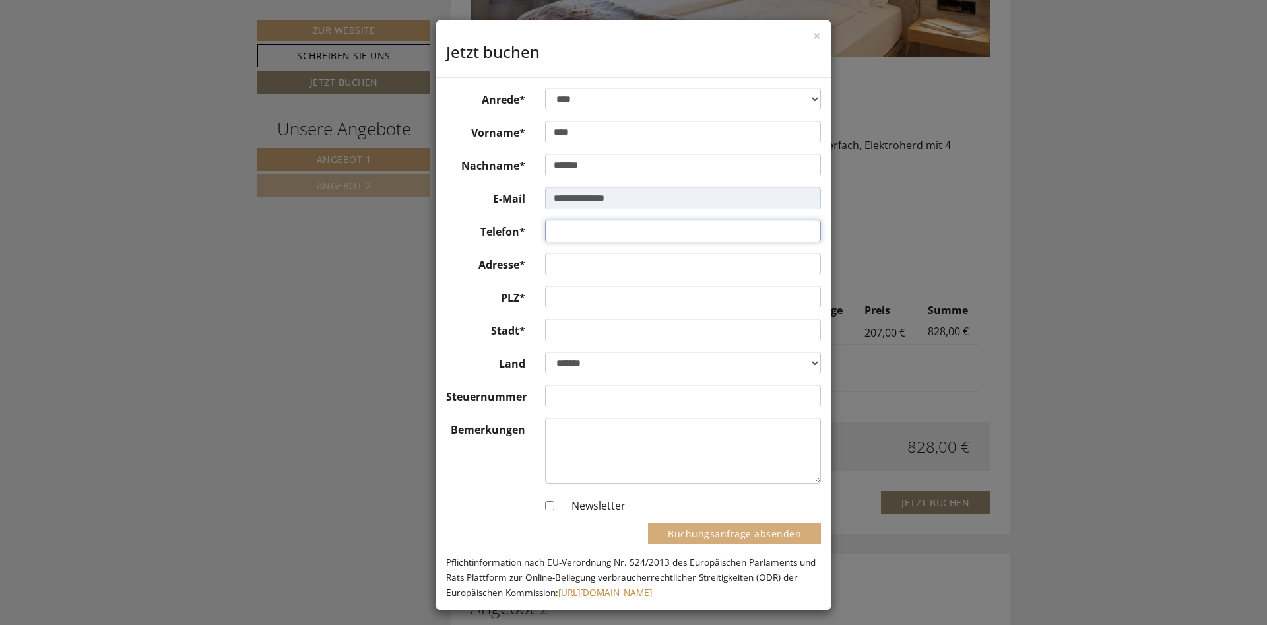
click at [584, 242] on input "Telefon*" at bounding box center [683, 231] width 277 height 22
type input "**********"
click at [562, 275] on input "Adresse*" at bounding box center [683, 264] width 277 height 22
type input "**********"
type input "*****"
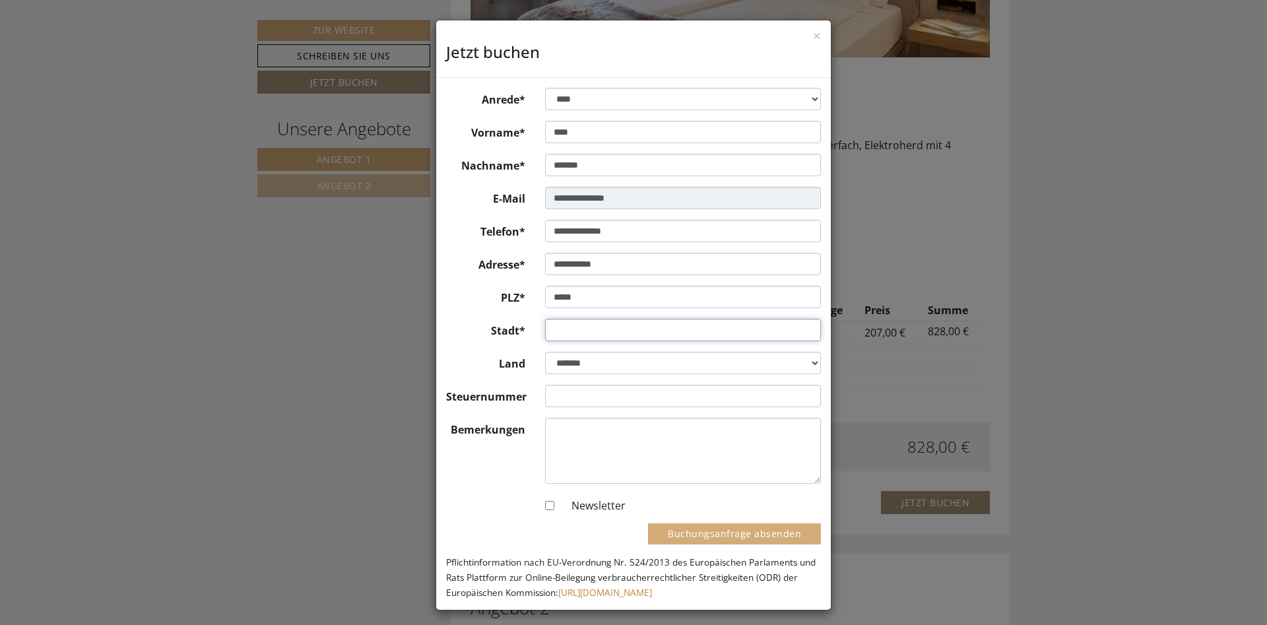
type input "**********"
click at [711, 532] on button "Buchungsanfrage absenden" at bounding box center [734, 533] width 173 height 21
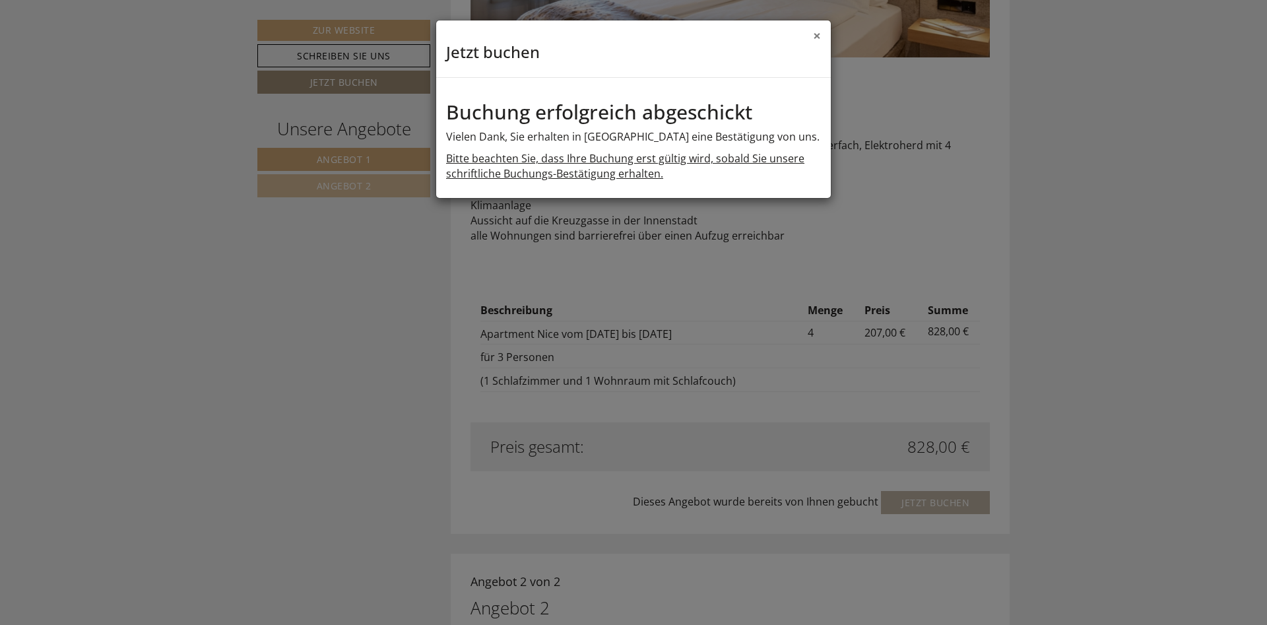
click at [819, 38] on button "×" at bounding box center [817, 36] width 8 height 14
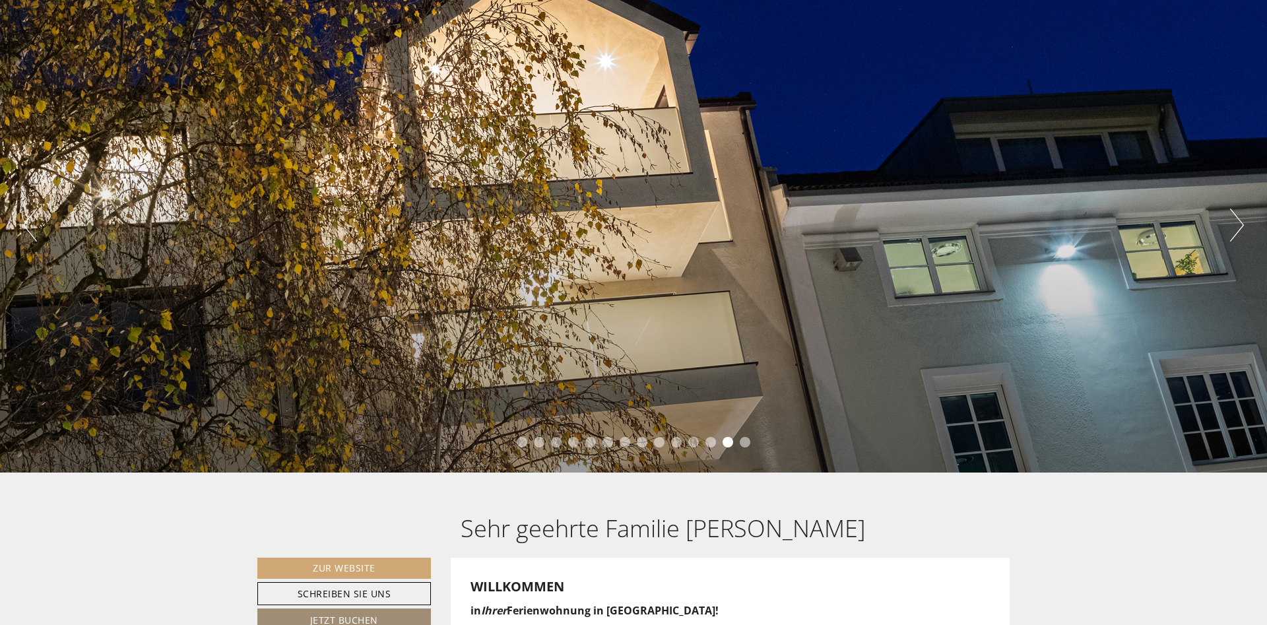
scroll to position [0, 0]
